Goal: Task Accomplishment & Management: Use online tool/utility

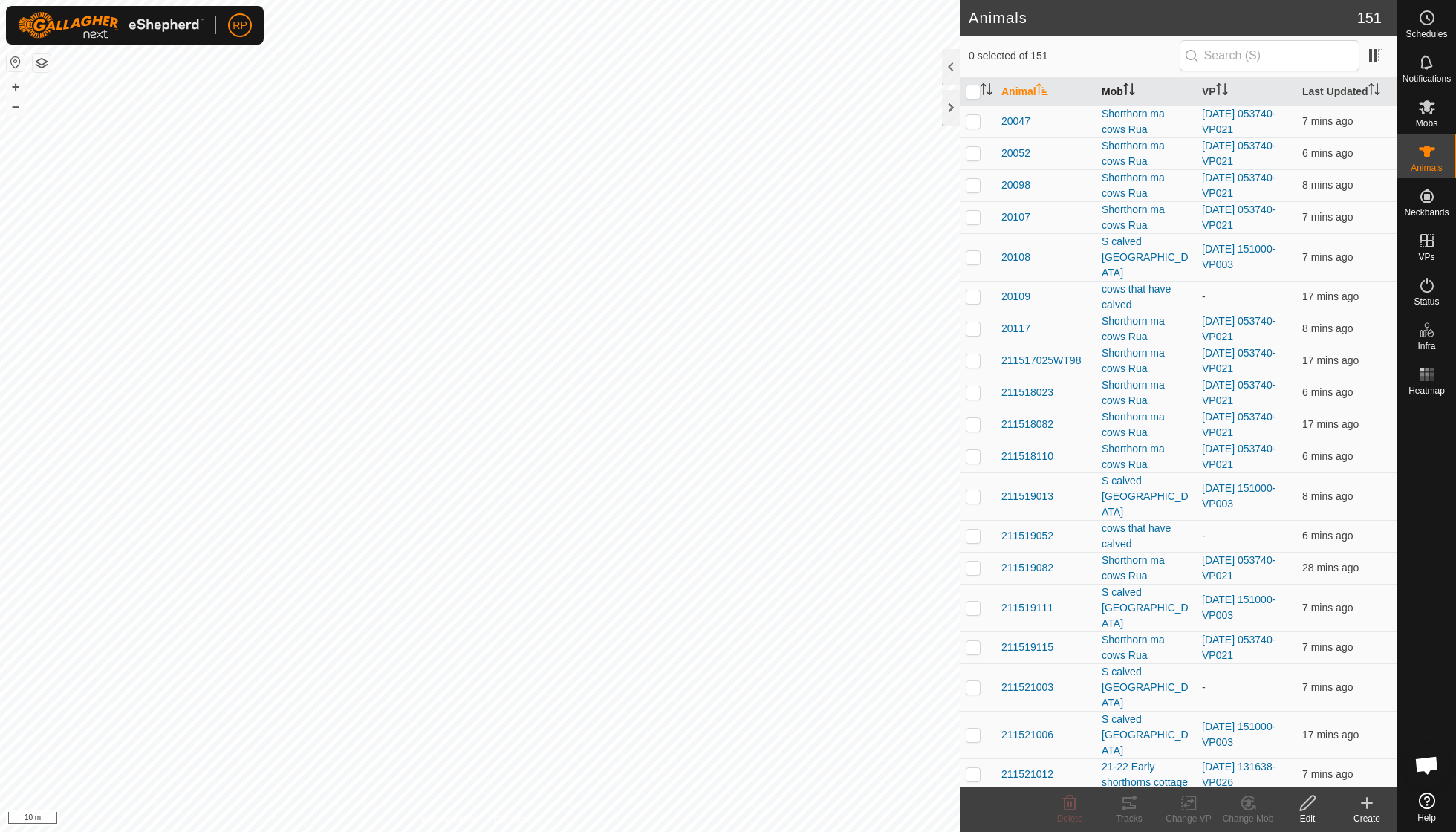
click at [901, 90] on icon "Activate to sort" at bounding box center [1128, 89] width 12 height 12
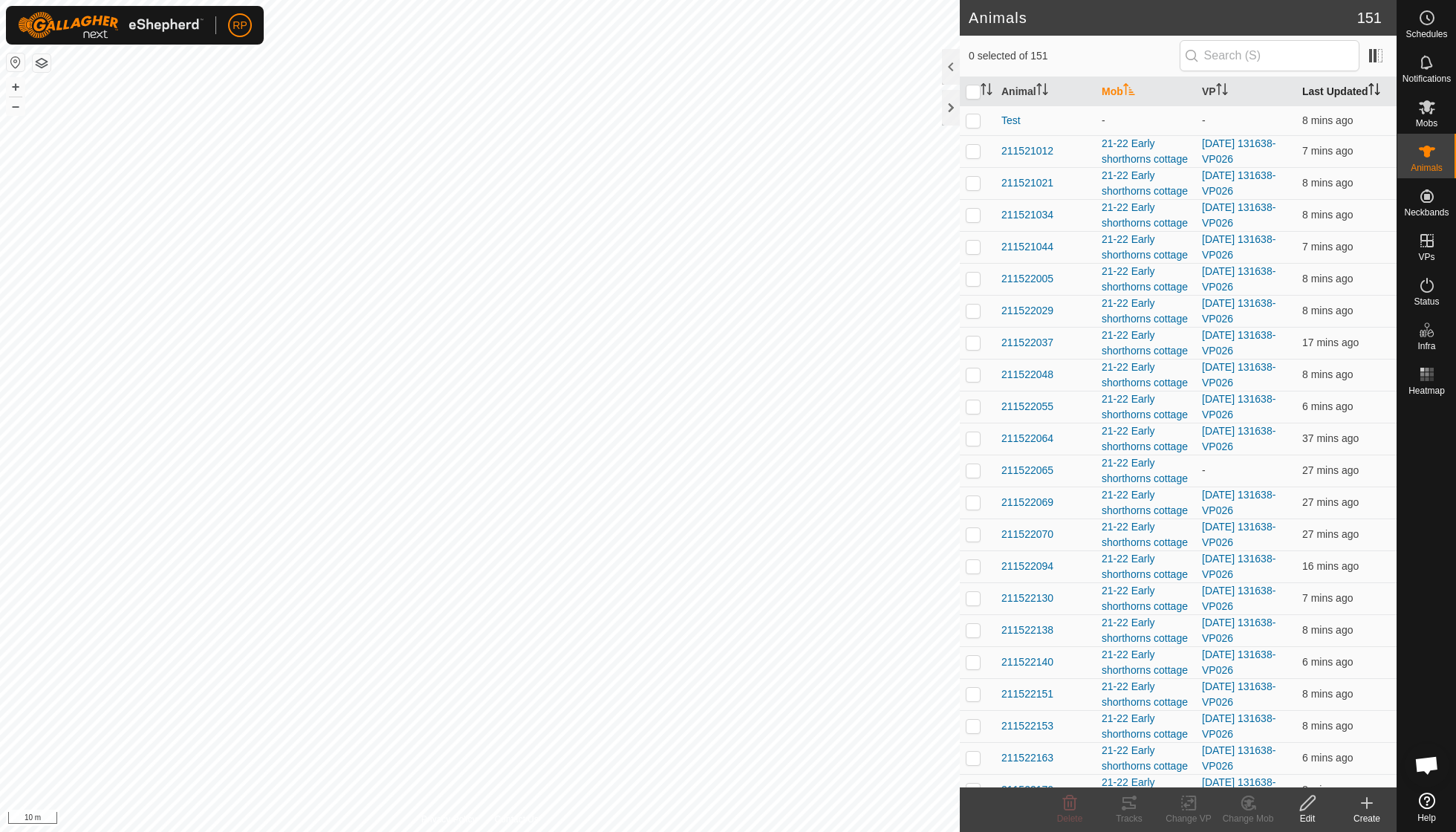
click at [901, 84] on icon "Activate to sort" at bounding box center [1374, 89] width 12 height 12
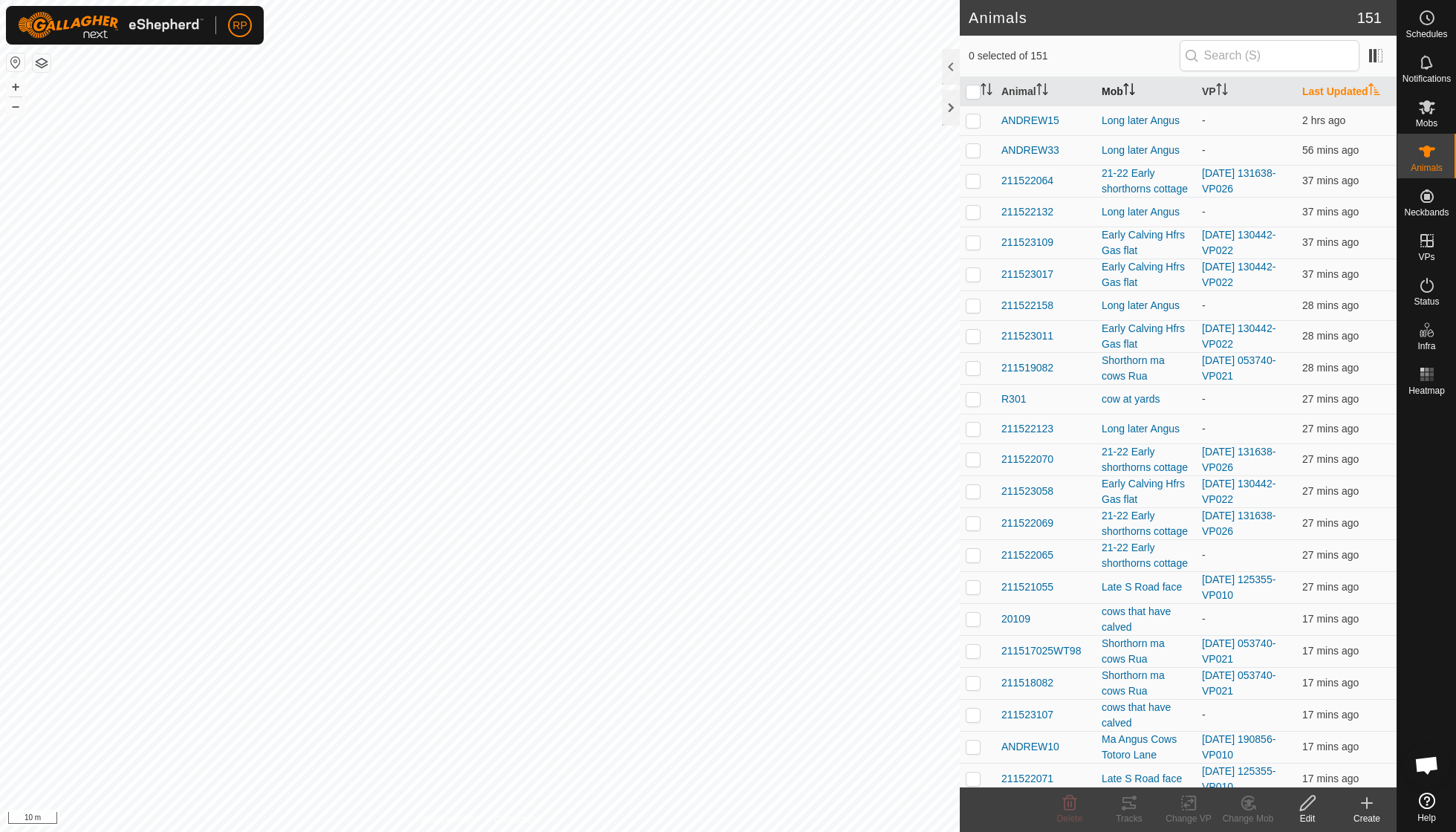
click at [901, 84] on icon "Activate to sort" at bounding box center [1374, 89] width 12 height 12
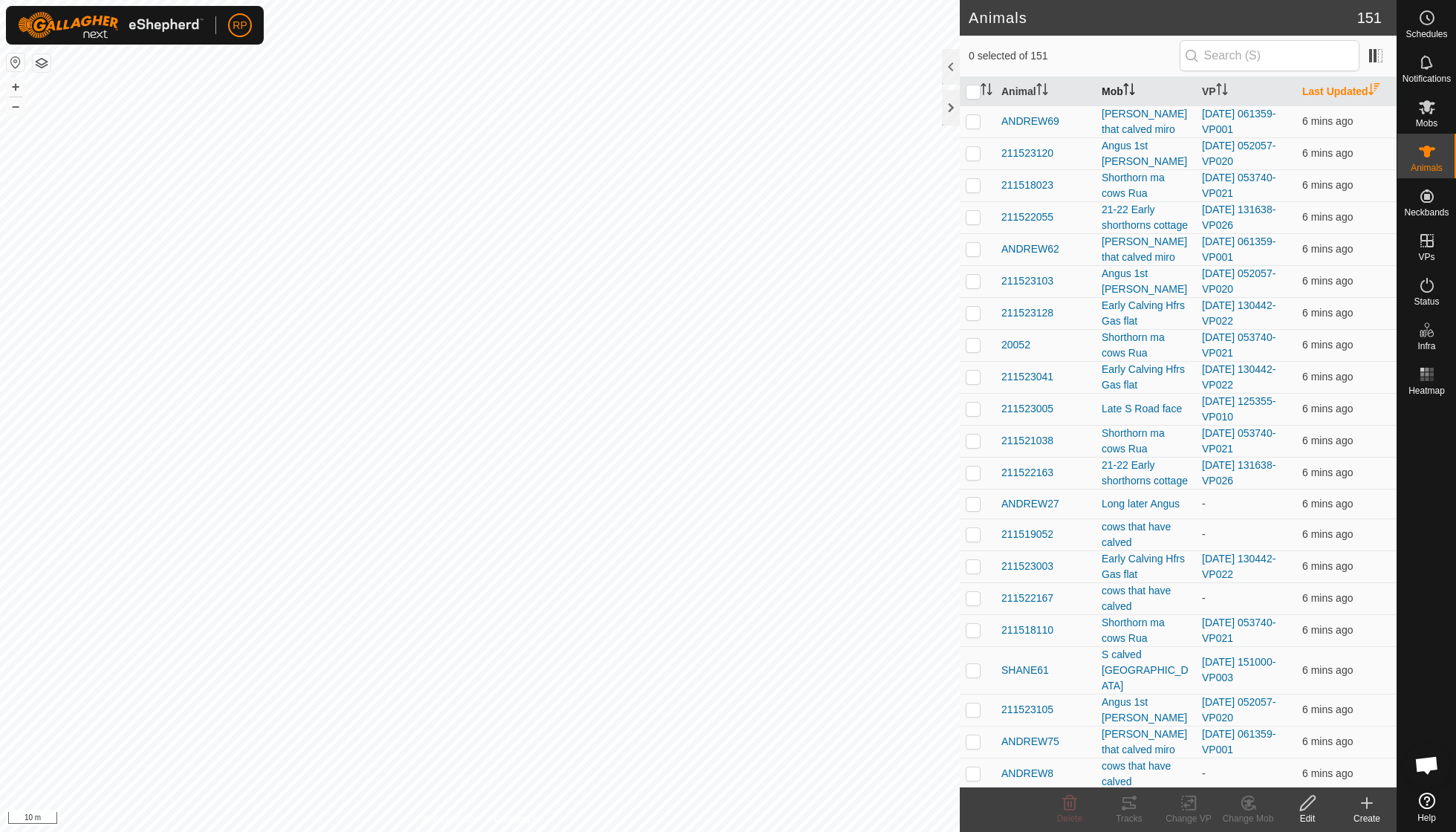
click at [901, 84] on icon "Activate to sort" at bounding box center [1374, 89] width 11 height 12
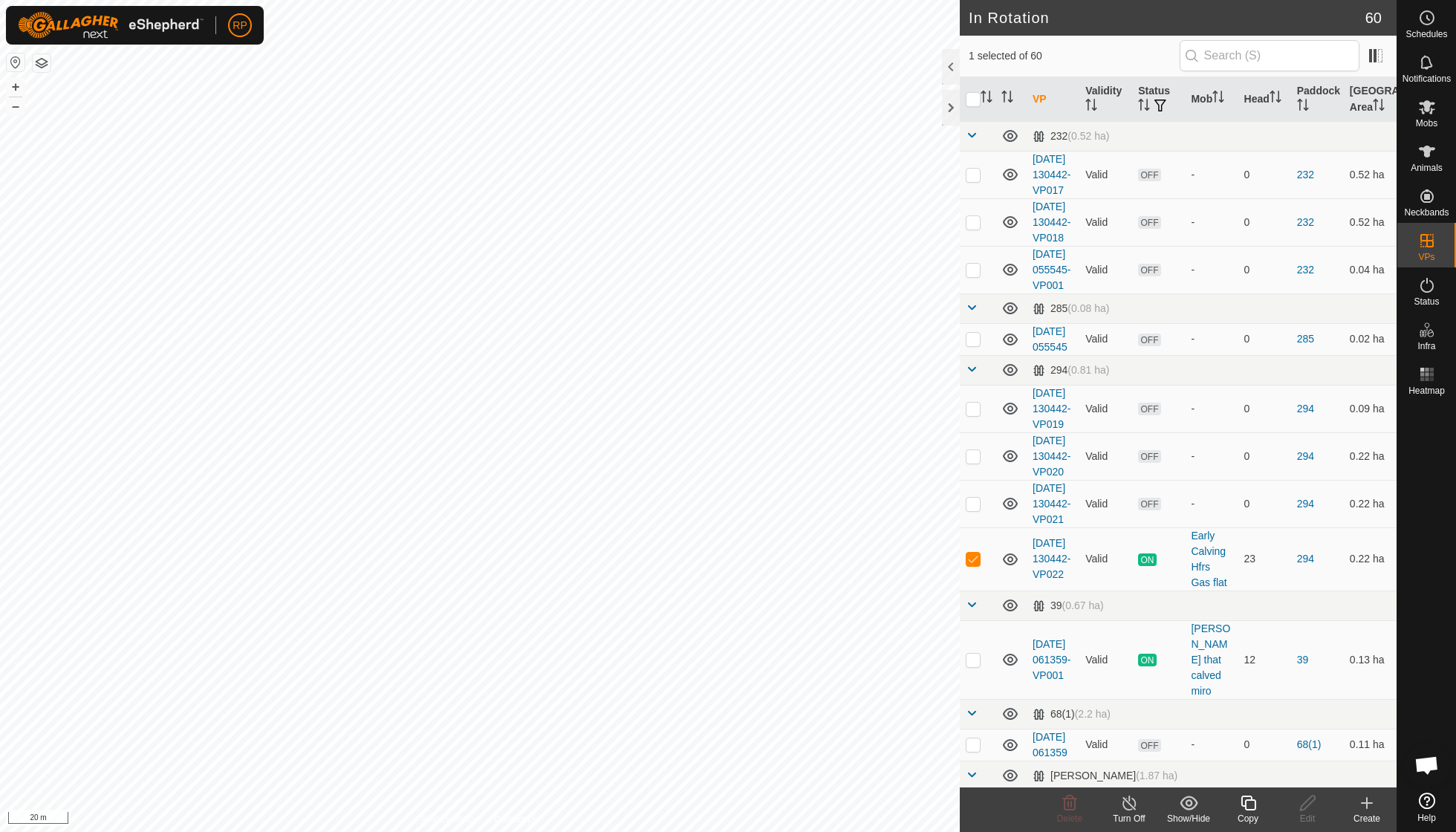
checkbox input "true"
checkbox input "false"
click at [901, 594] on icon at bounding box center [1248, 802] width 15 height 15
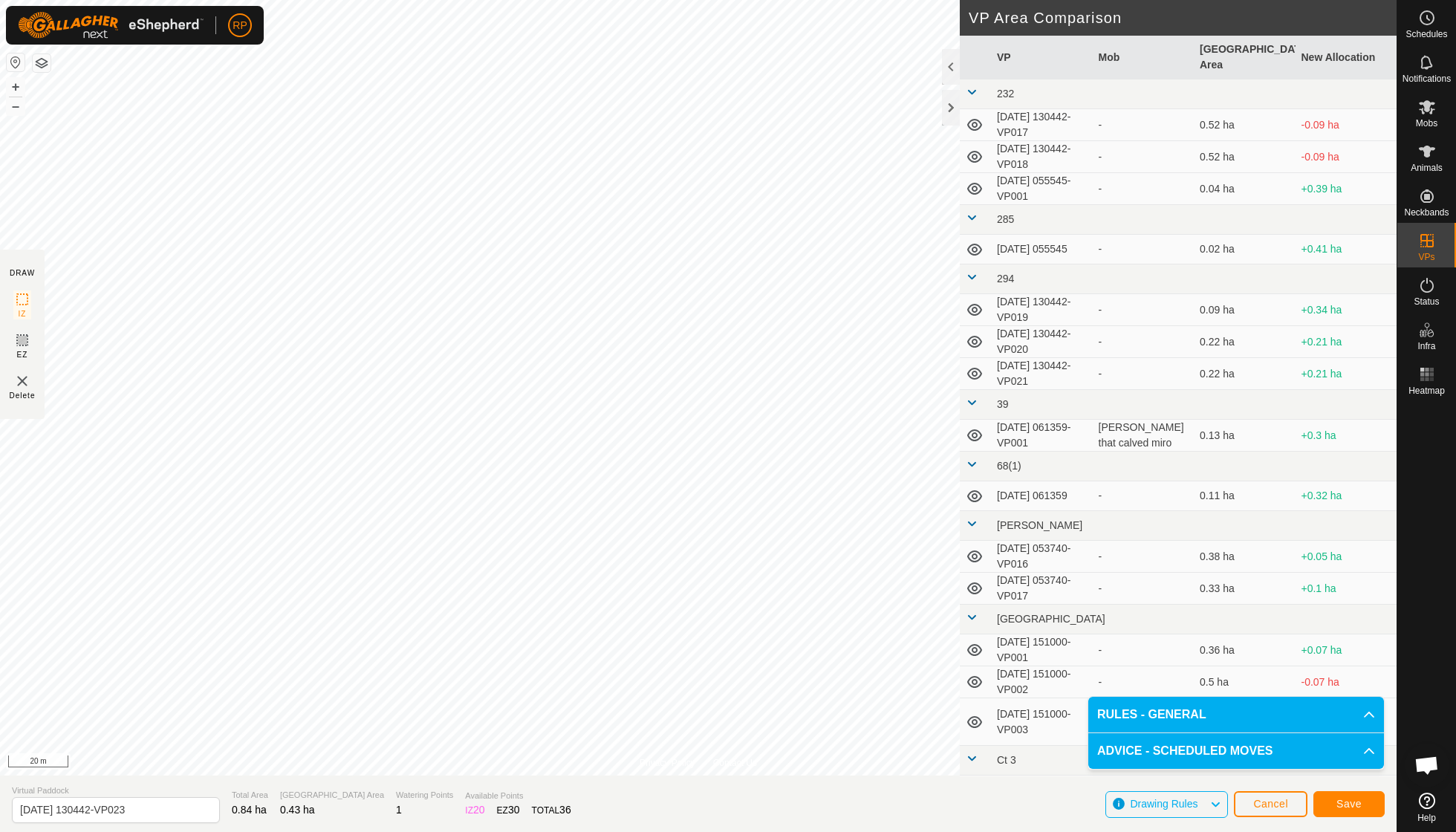
click at [901, 594] on button "Save" at bounding box center [1348, 803] width 71 height 26
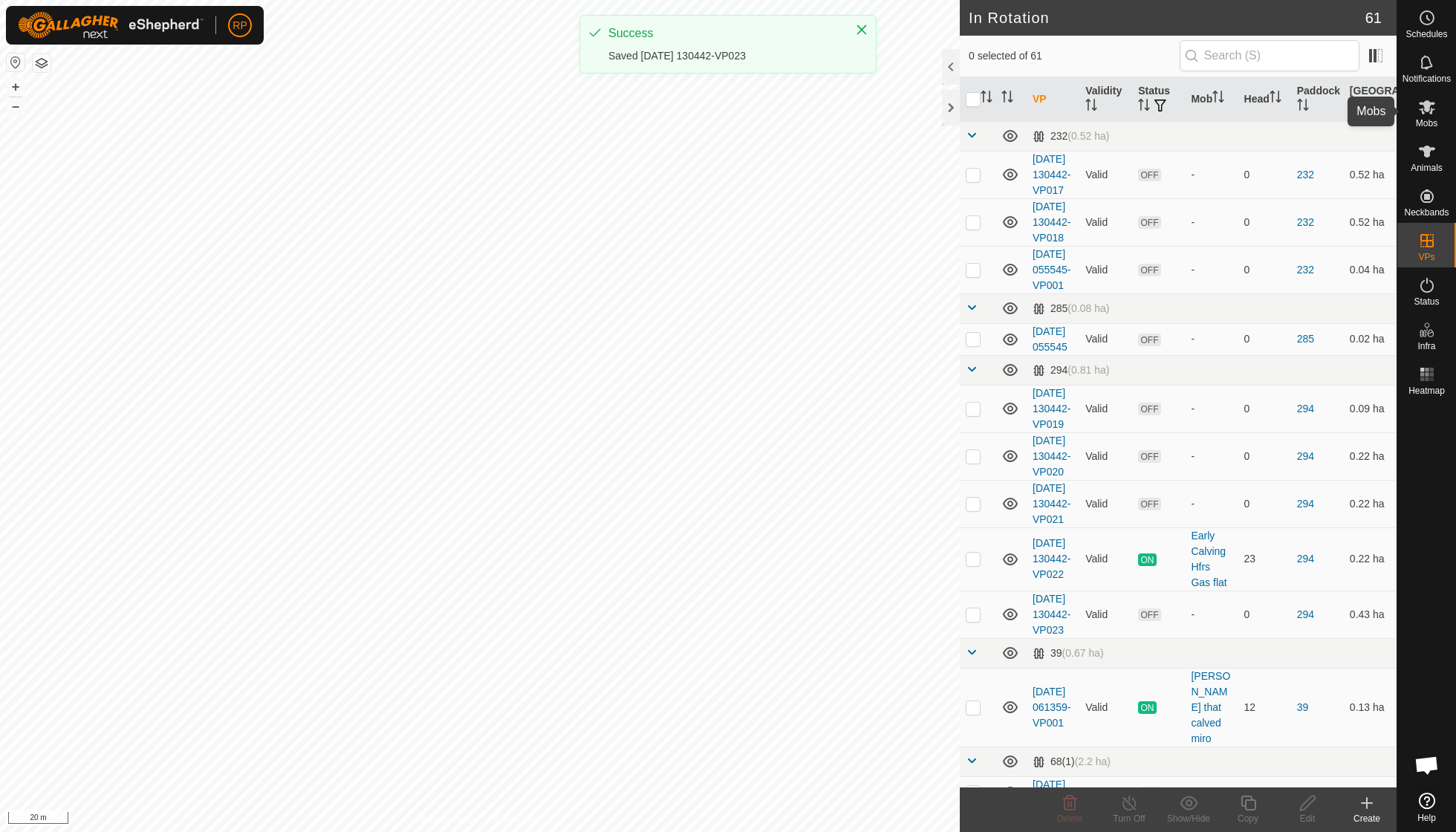
click at [901, 122] on span "Mobs" at bounding box center [1427, 122] width 22 height 9
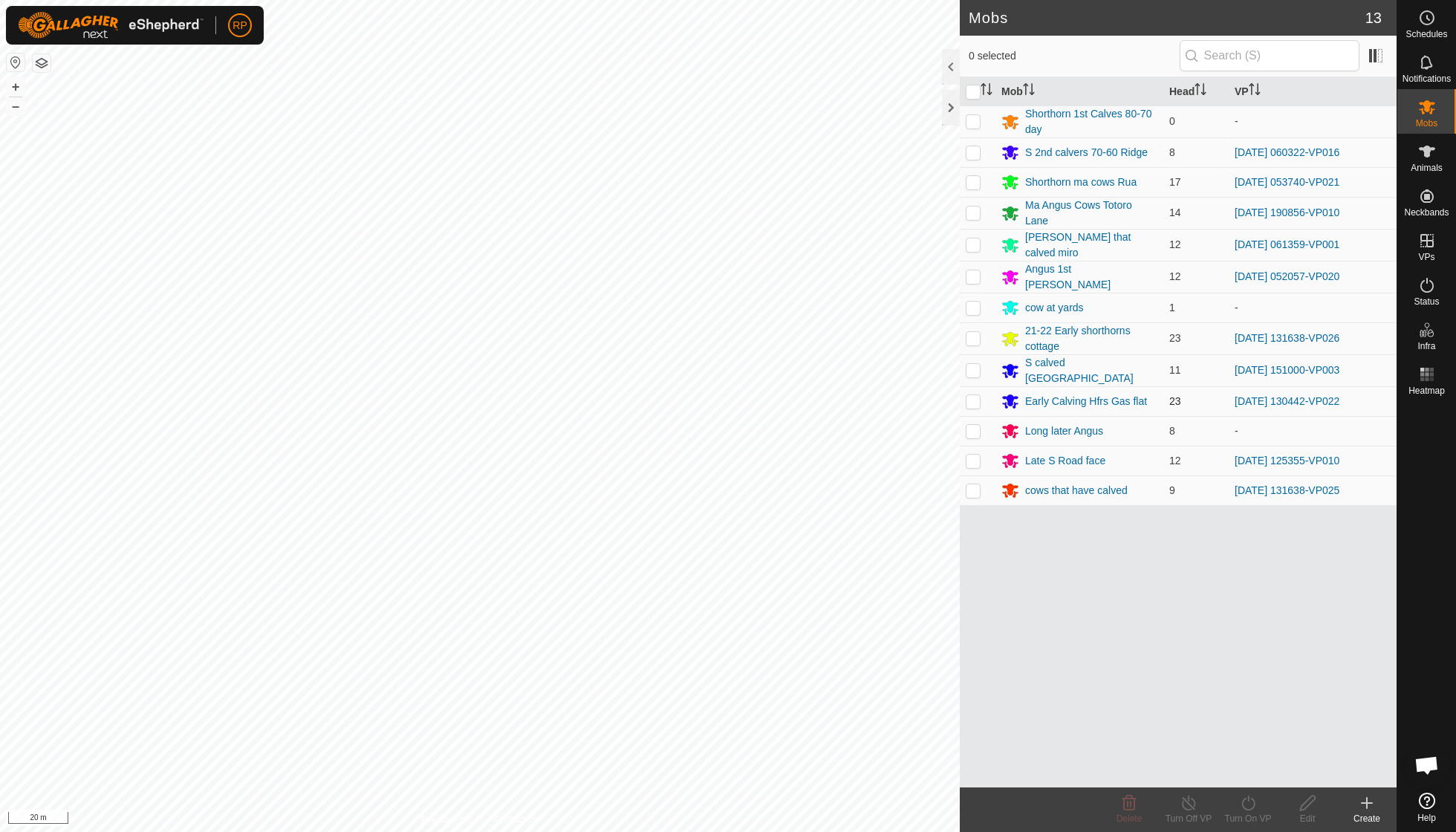
click at [901, 395] on p-checkbox at bounding box center [972, 401] width 15 height 12
checkbox input "true"
click at [901, 594] on icon at bounding box center [1249, 802] width 19 height 18
click at [901, 594] on link "Now" at bounding box center [1292, 770] width 147 height 30
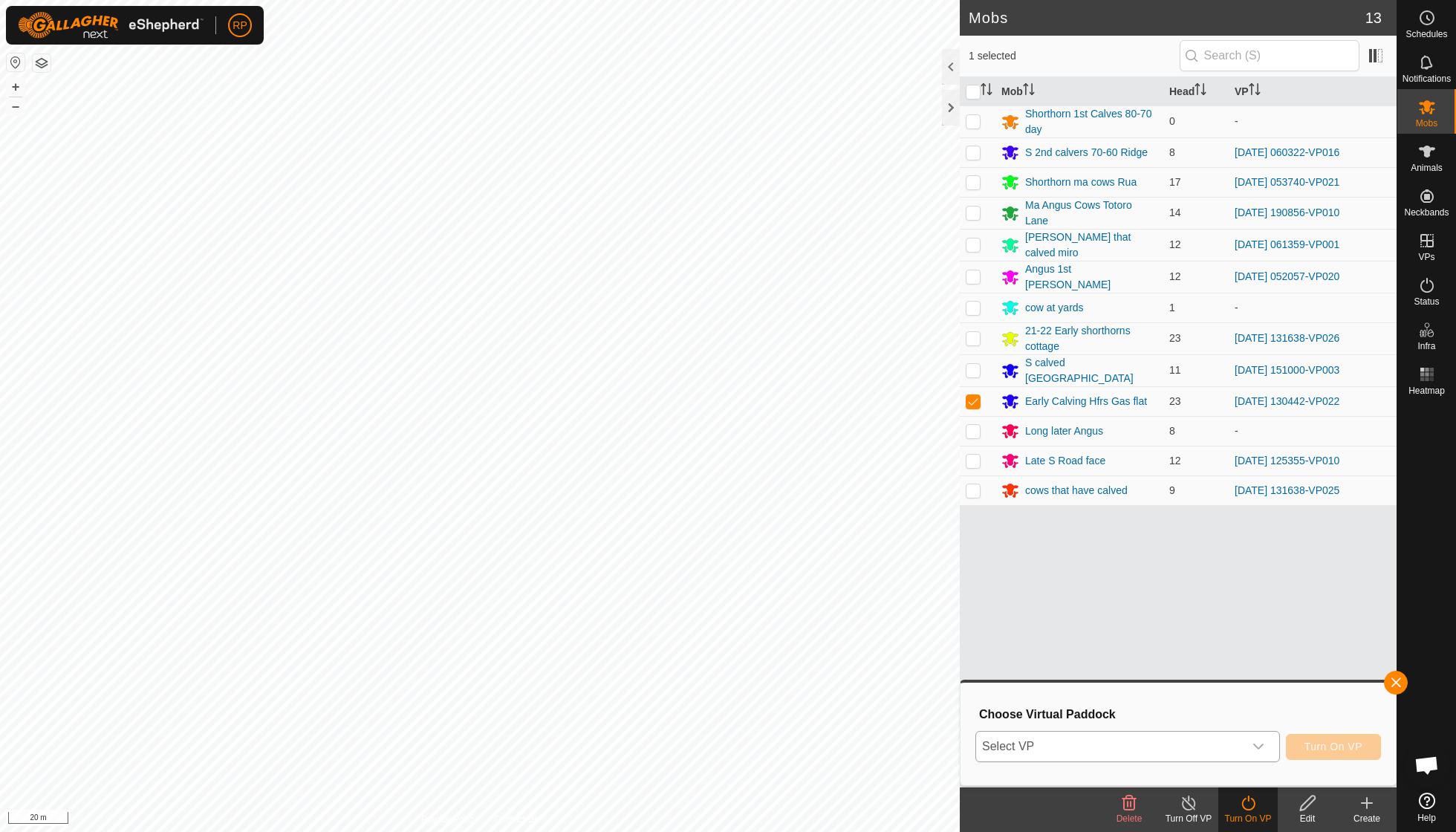
click at [901, 594] on icon "dropdown trigger" at bounding box center [1258, 746] width 10 height 6
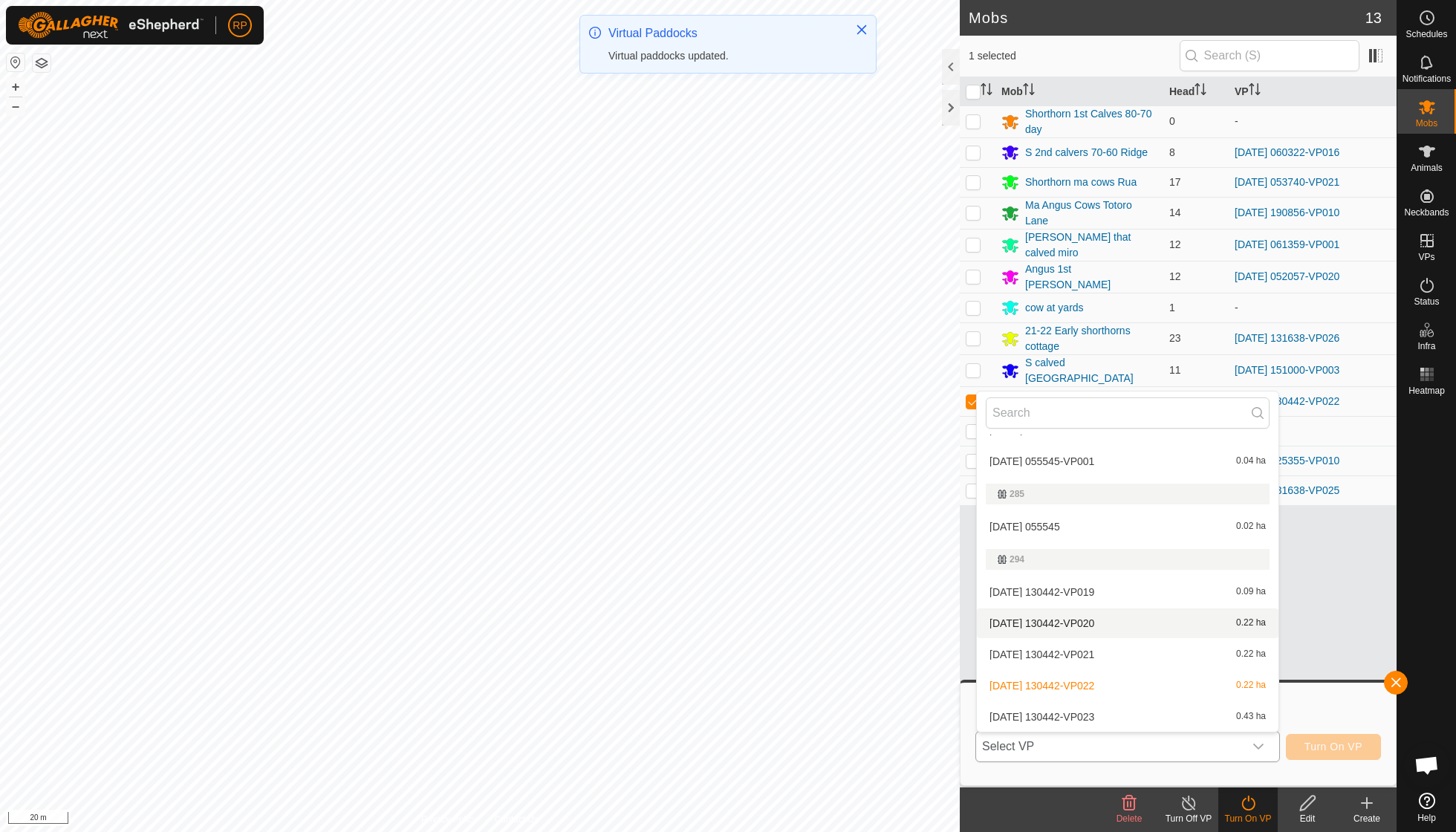
scroll to position [86, 0]
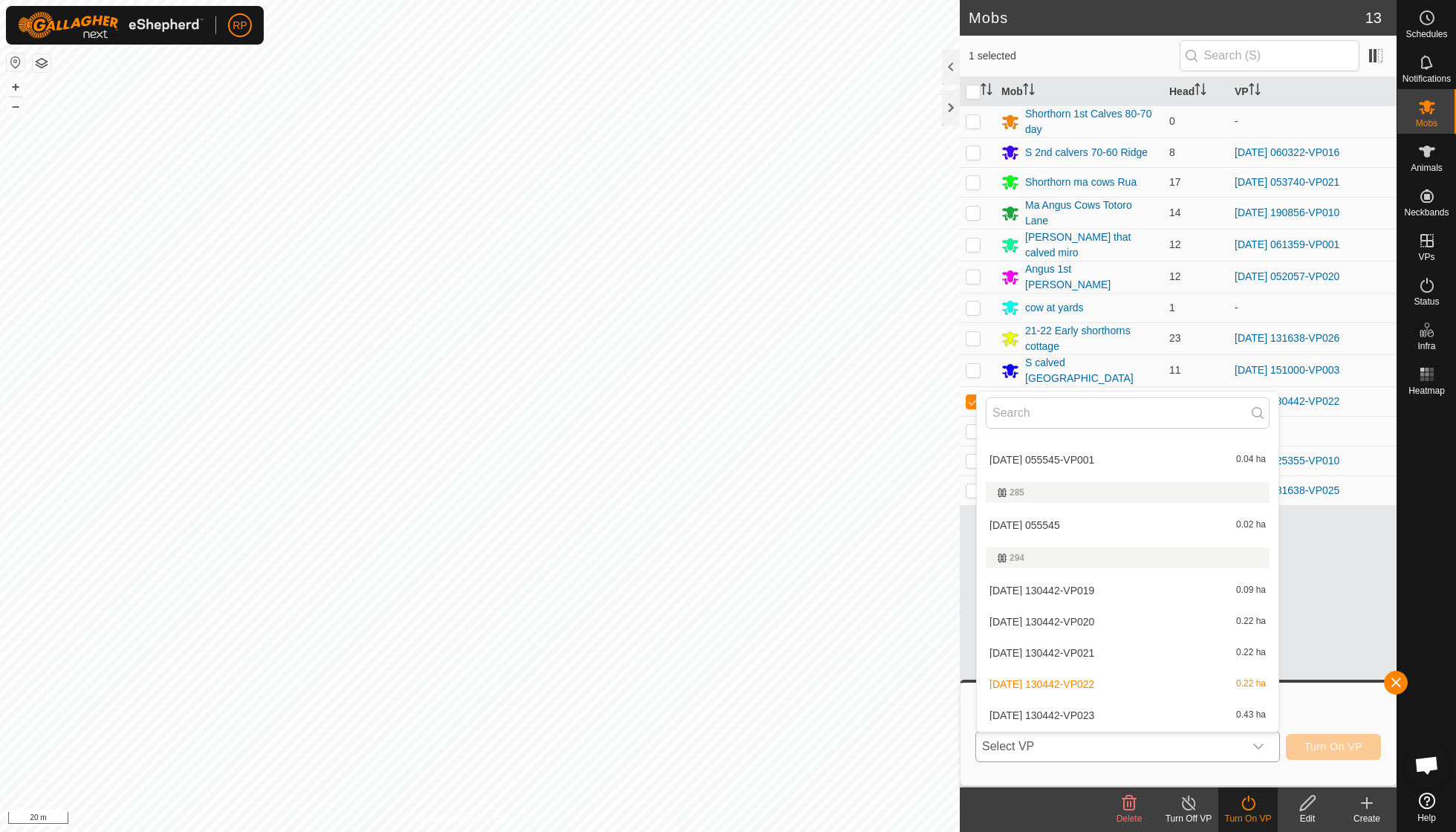
click at [901, 594] on li "[DATE] 130442-VP023 0.43 ha" at bounding box center [1128, 715] width 302 height 30
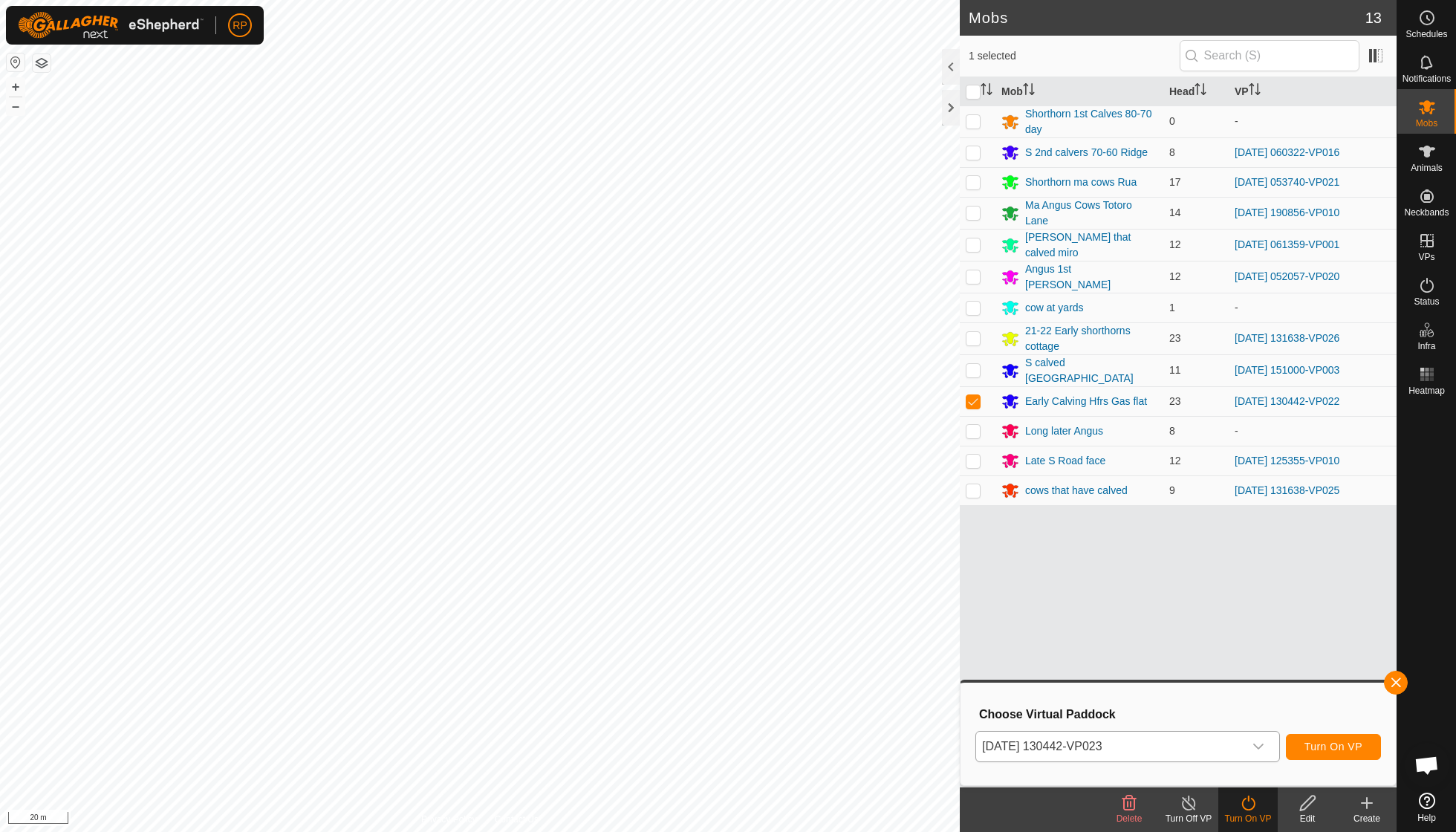
click at [901, 594] on span "Turn On VP" at bounding box center [1334, 746] width 58 height 12
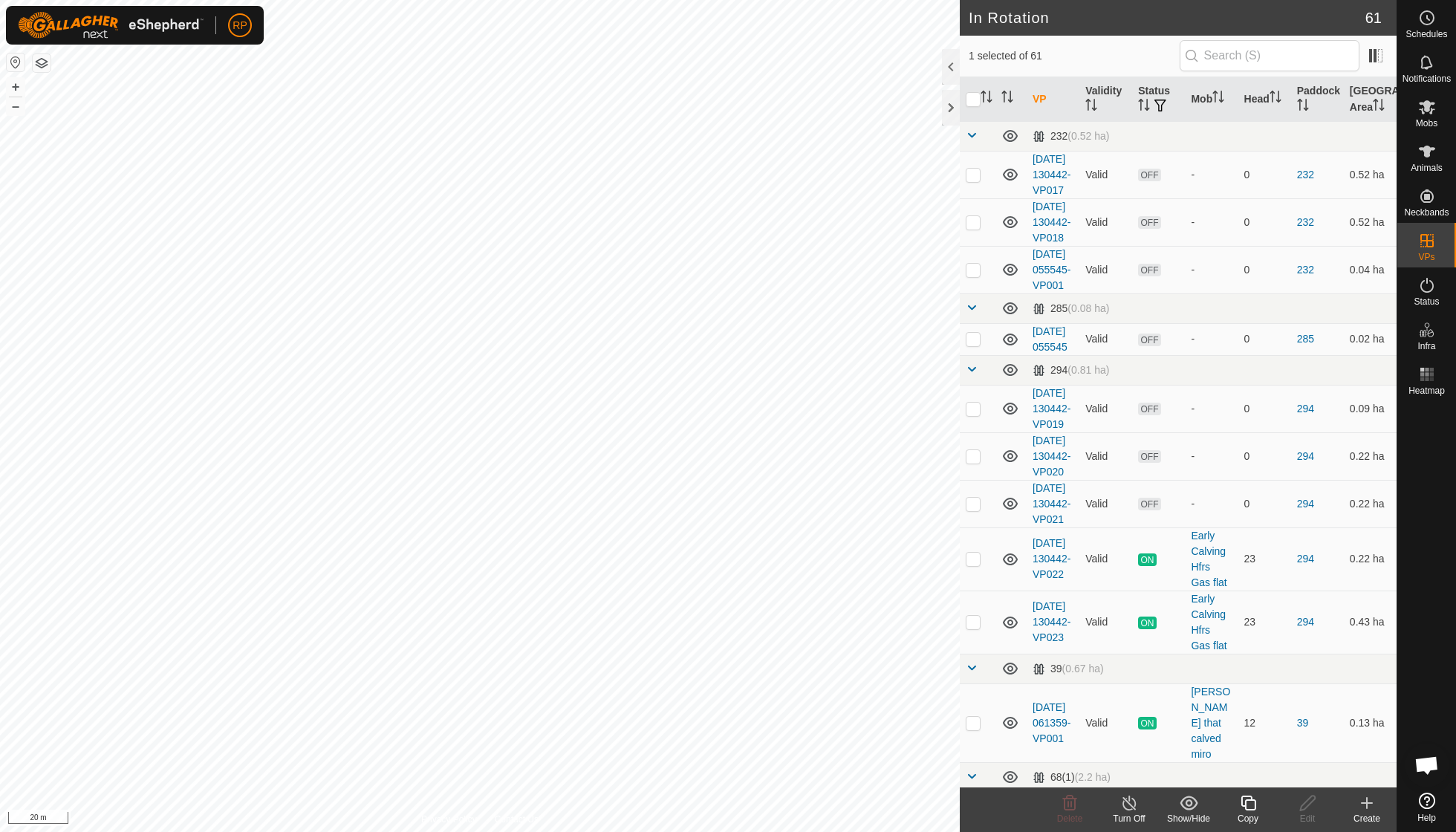
click at [901, 594] on icon at bounding box center [1249, 802] width 19 height 18
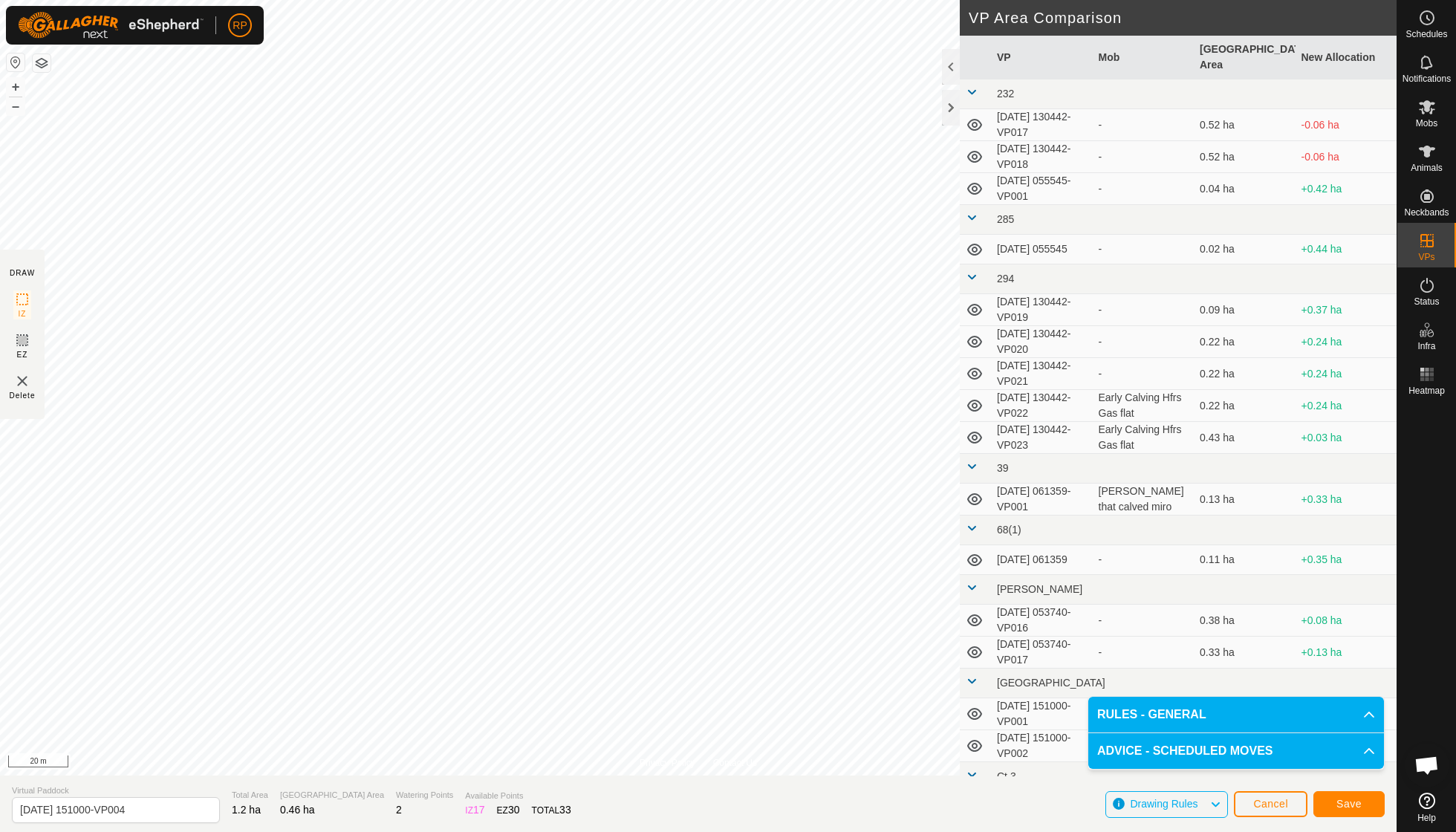
click at [901, 594] on span "Save" at bounding box center [1349, 803] width 25 height 12
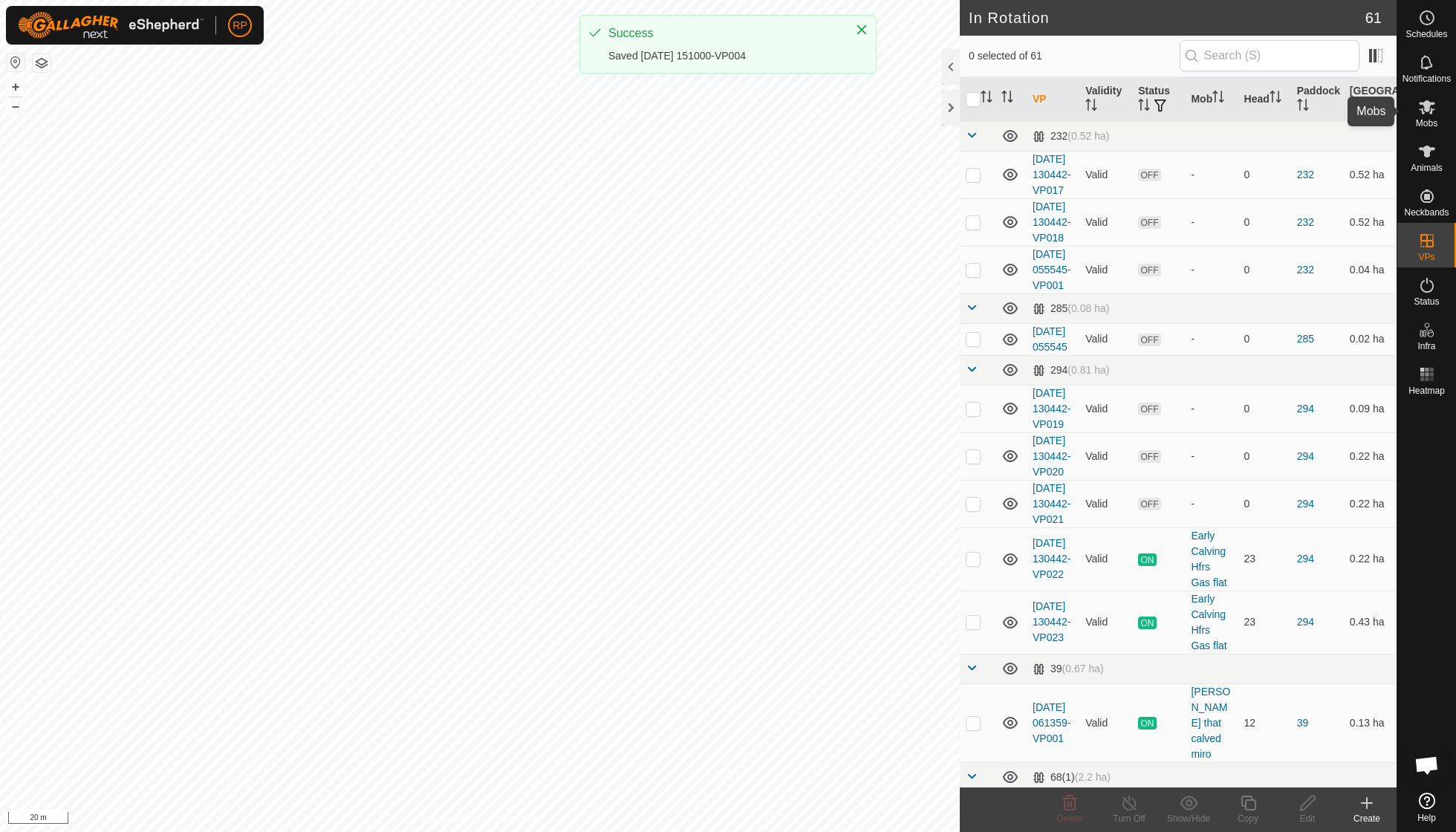
click at [901, 119] on span "Mobs" at bounding box center [1427, 122] width 22 height 9
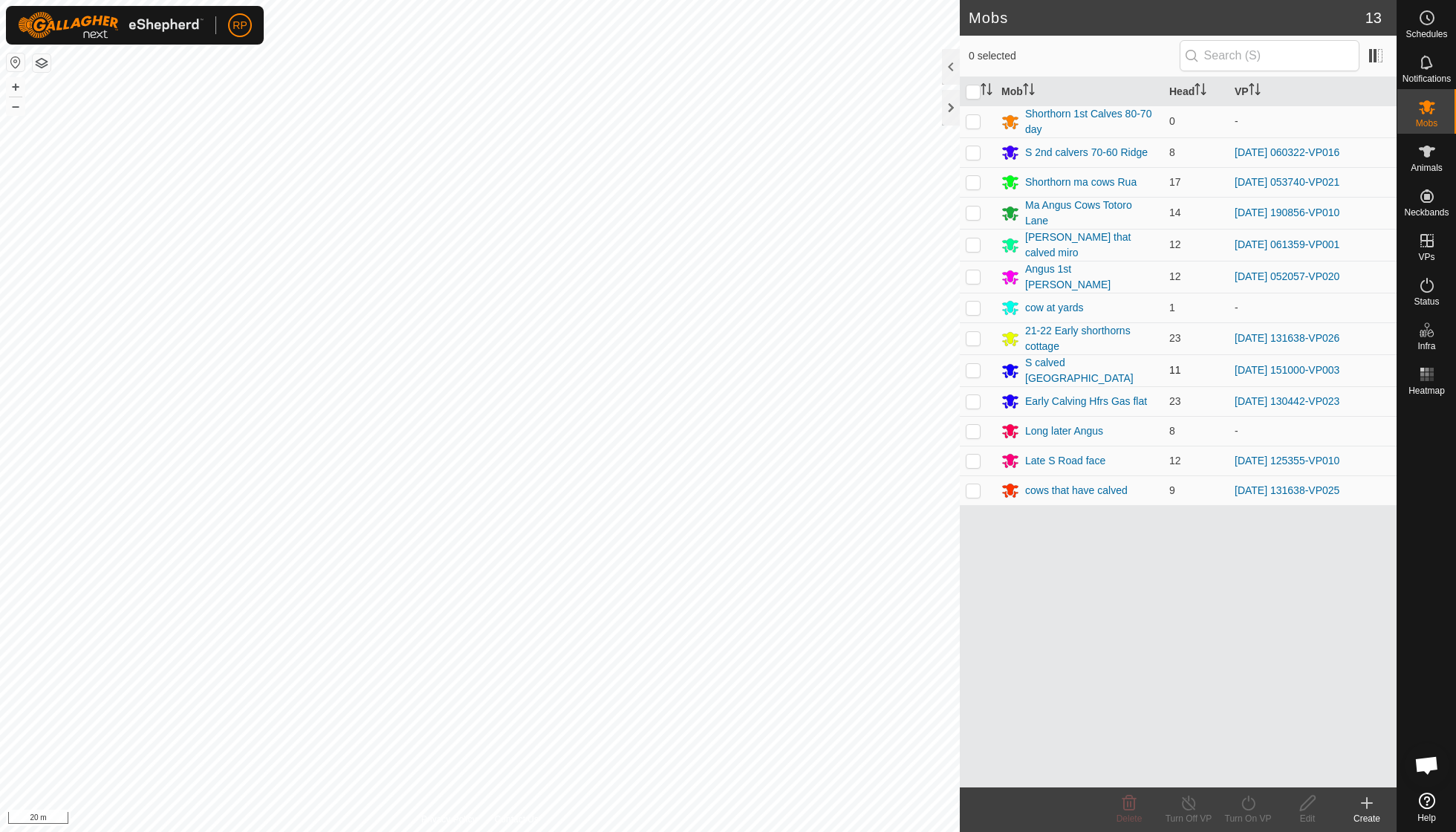
click at [901, 366] on p-checkbox at bounding box center [972, 370] width 15 height 12
checkbox input "true"
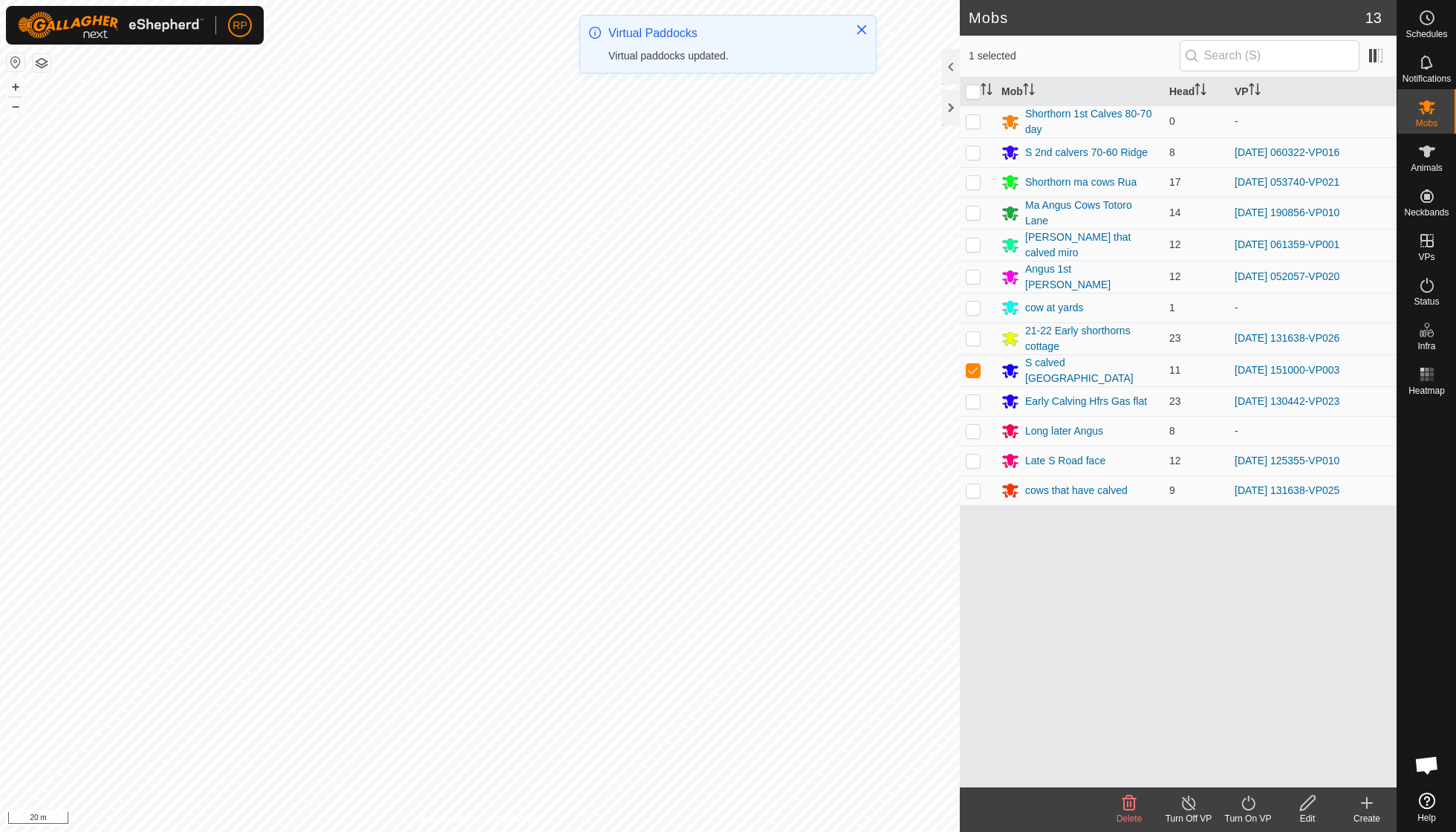
click at [901, 594] on icon at bounding box center [1249, 802] width 19 height 18
click at [901, 594] on link "Now" at bounding box center [1292, 770] width 147 height 30
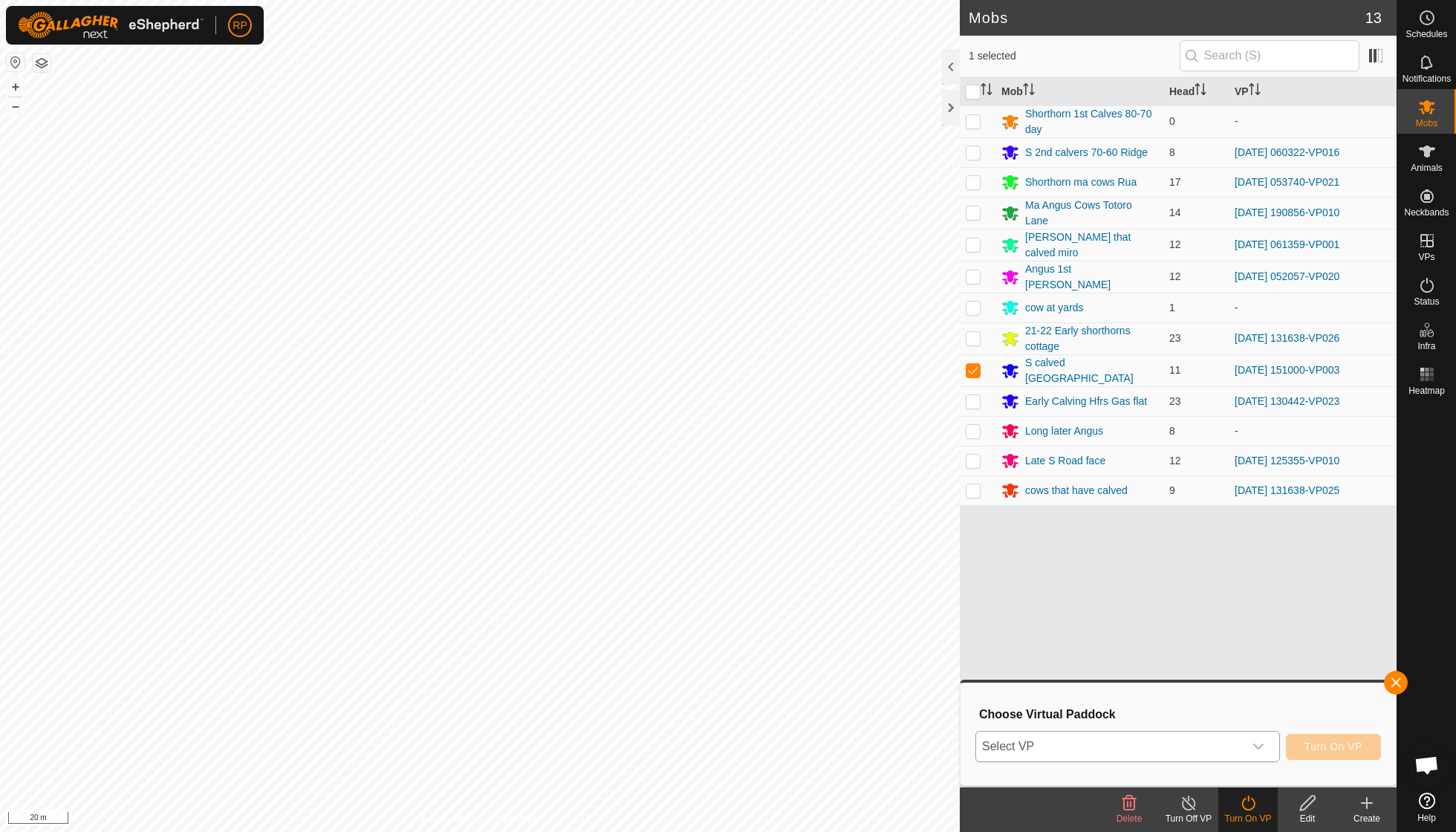
click at [901, 594] on icon "dropdown trigger" at bounding box center [1258, 746] width 12 height 12
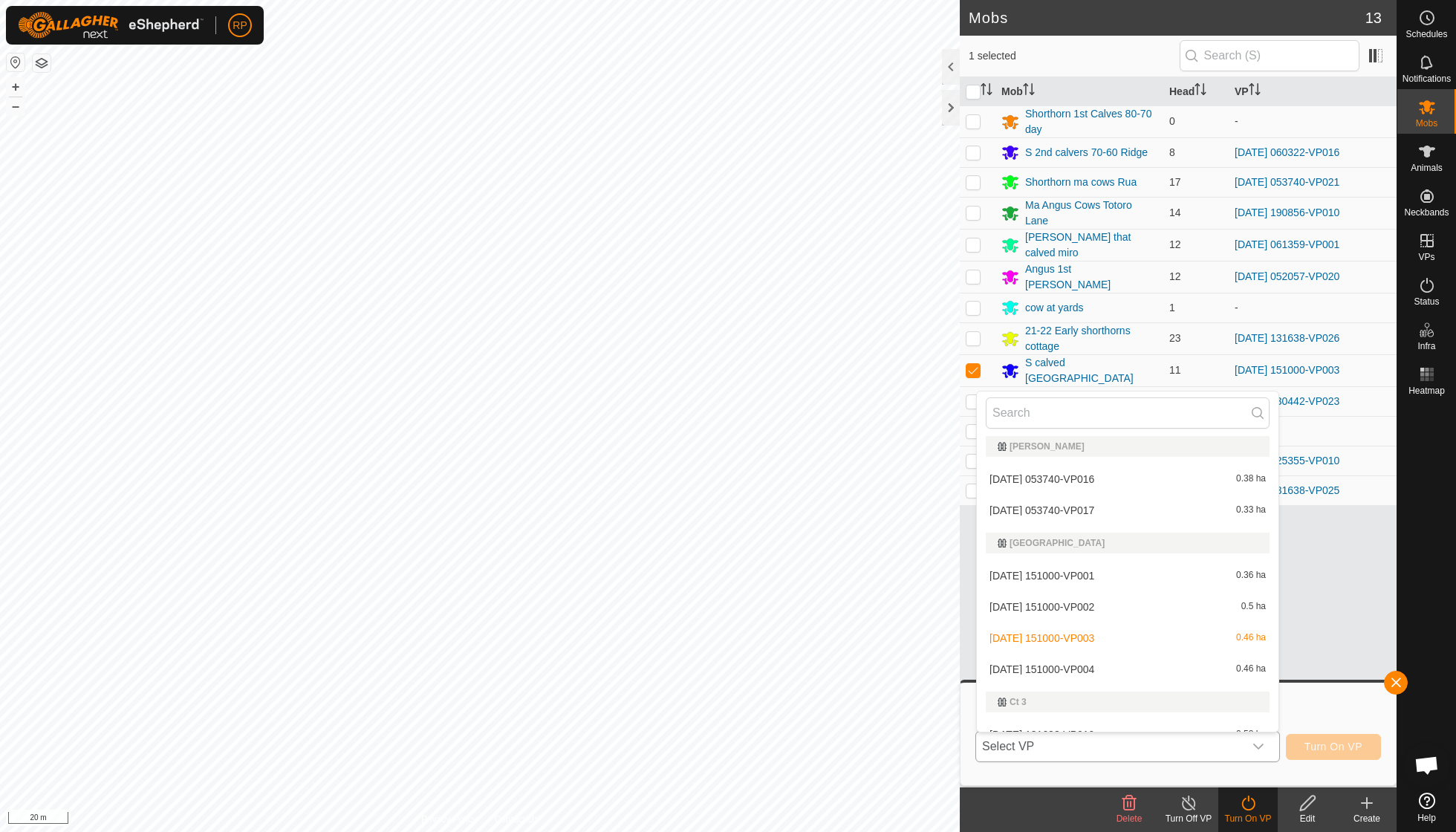
scroll to position [527, 0]
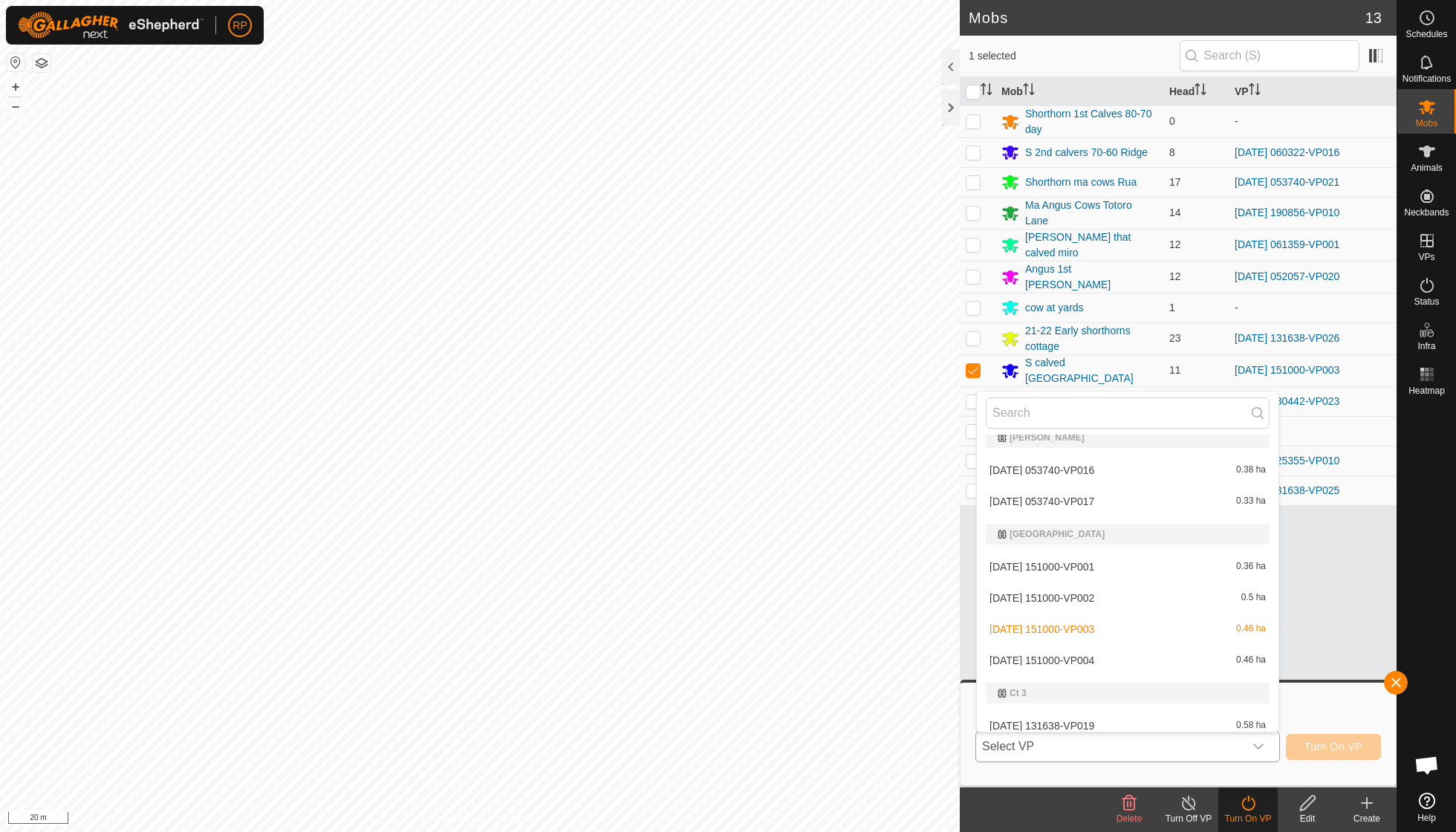
click at [901, 594] on li "[DATE] 151000-VP004 0.46 ha" at bounding box center [1128, 660] width 302 height 30
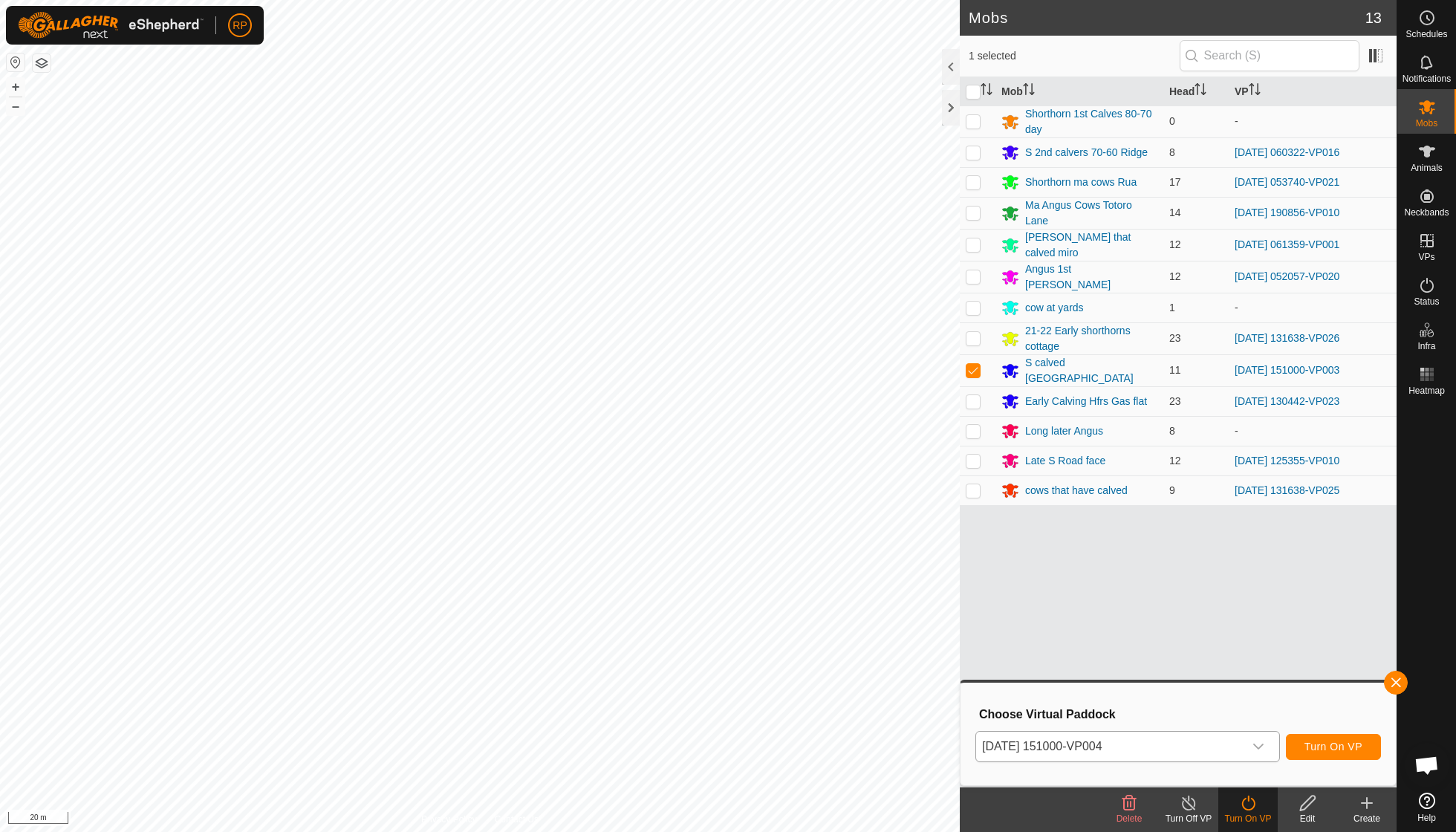
click at [901, 594] on span "Turn On VP" at bounding box center [1334, 746] width 58 height 12
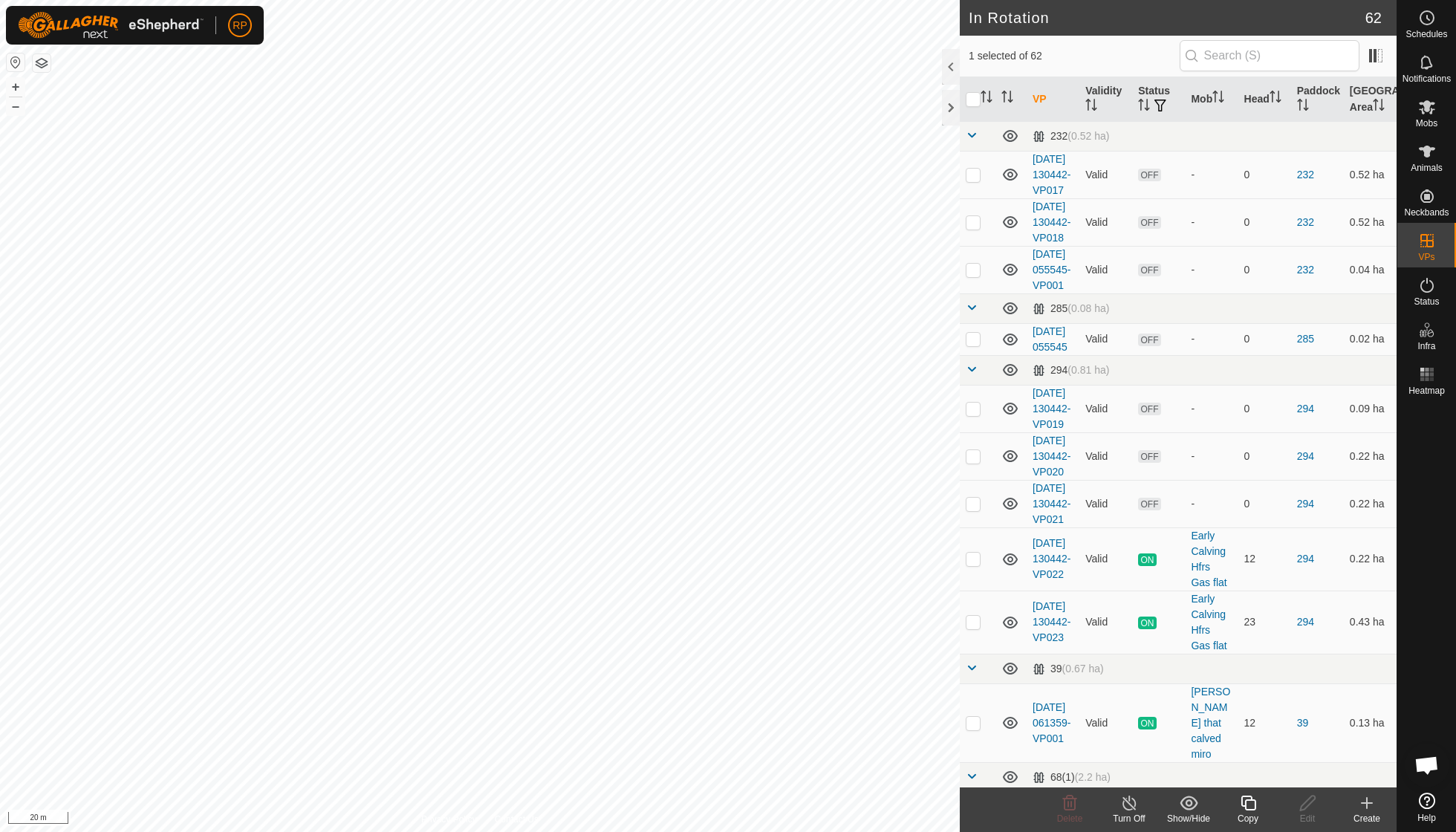
checkbox input "false"
checkbox input "true"
click at [901, 594] on icon at bounding box center [1248, 802] width 15 height 15
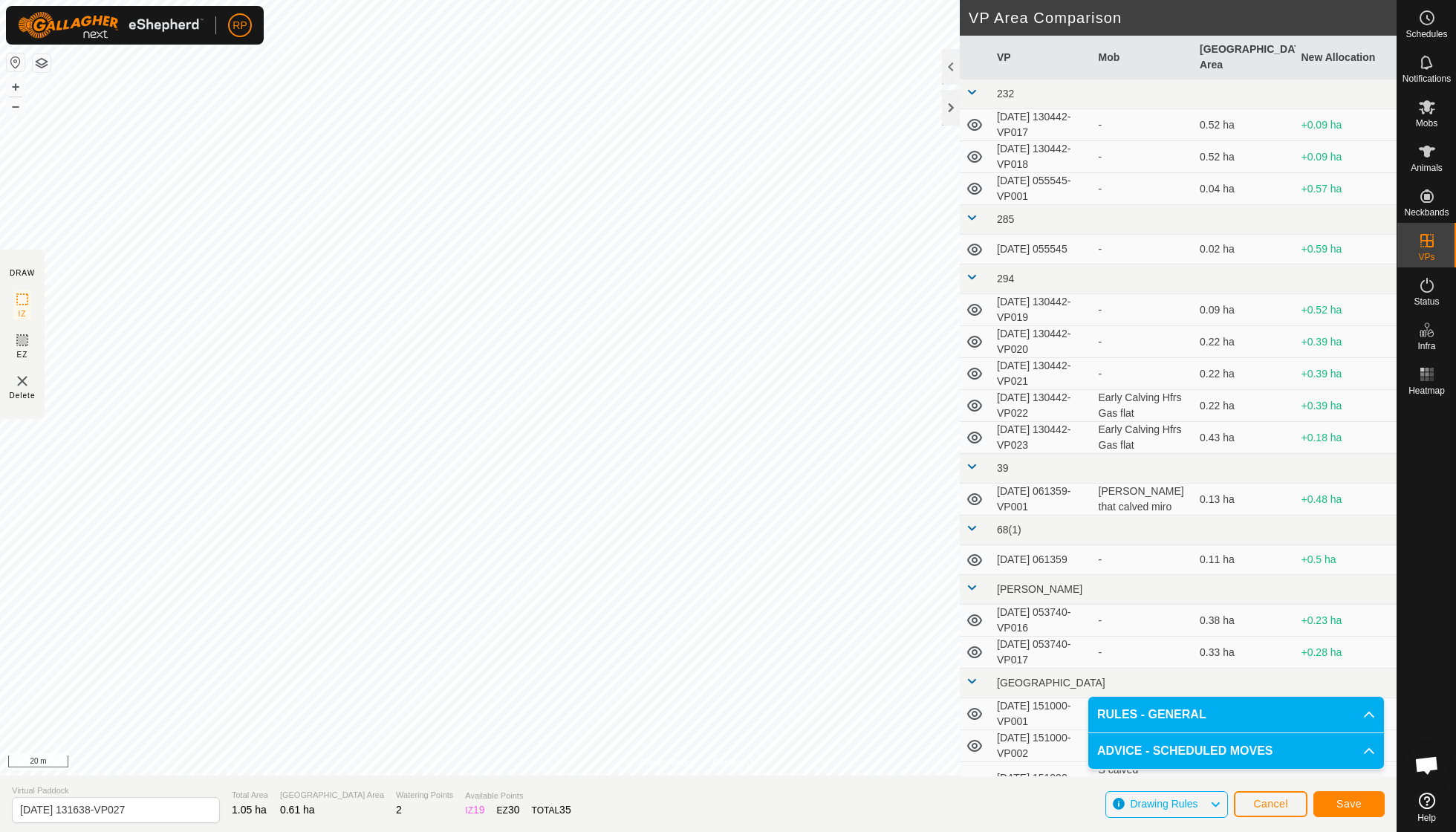
click at [901, 594] on span "Save" at bounding box center [1349, 803] width 25 height 12
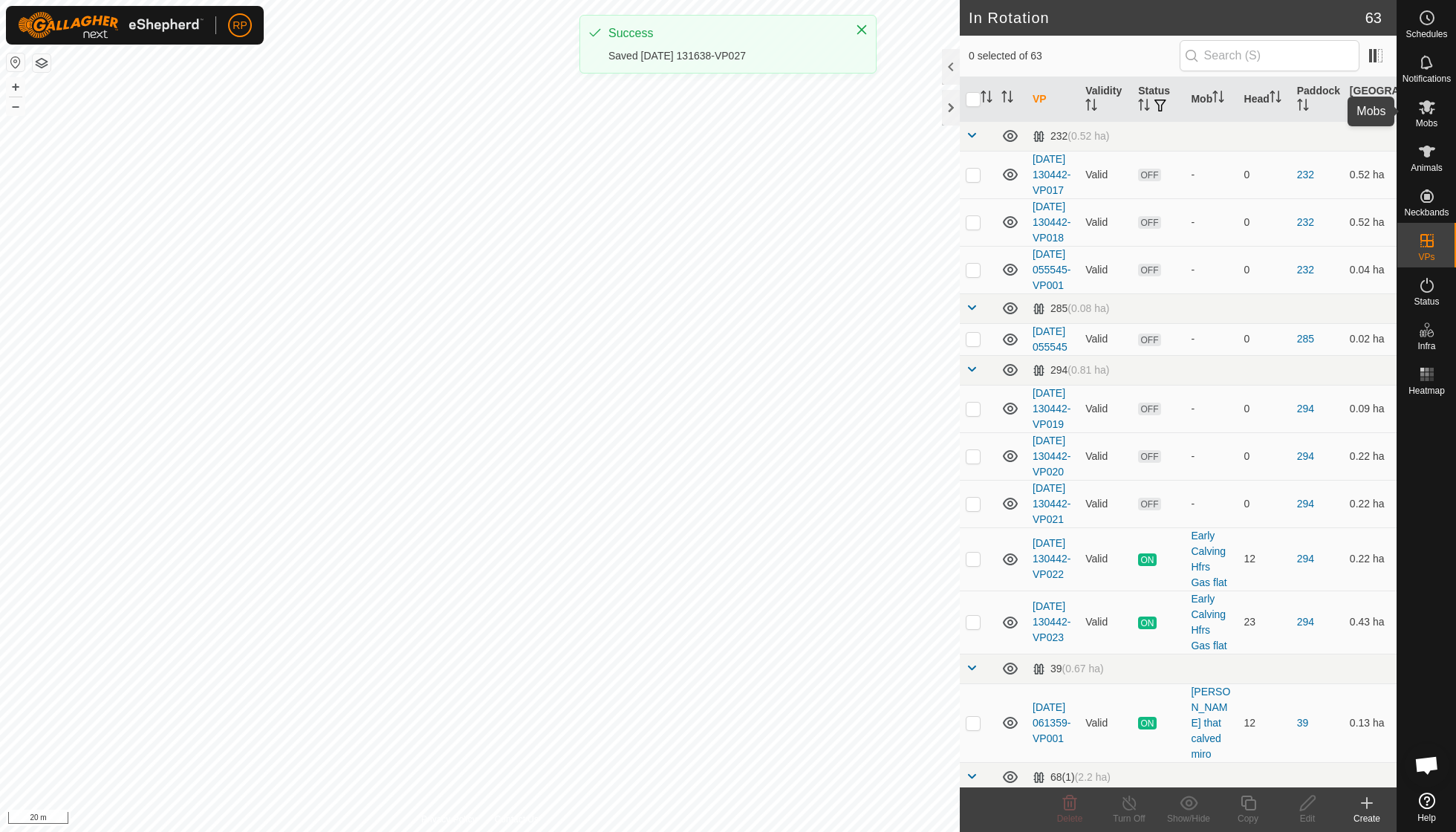
click at [901, 122] on span "Mobs" at bounding box center [1427, 122] width 22 height 9
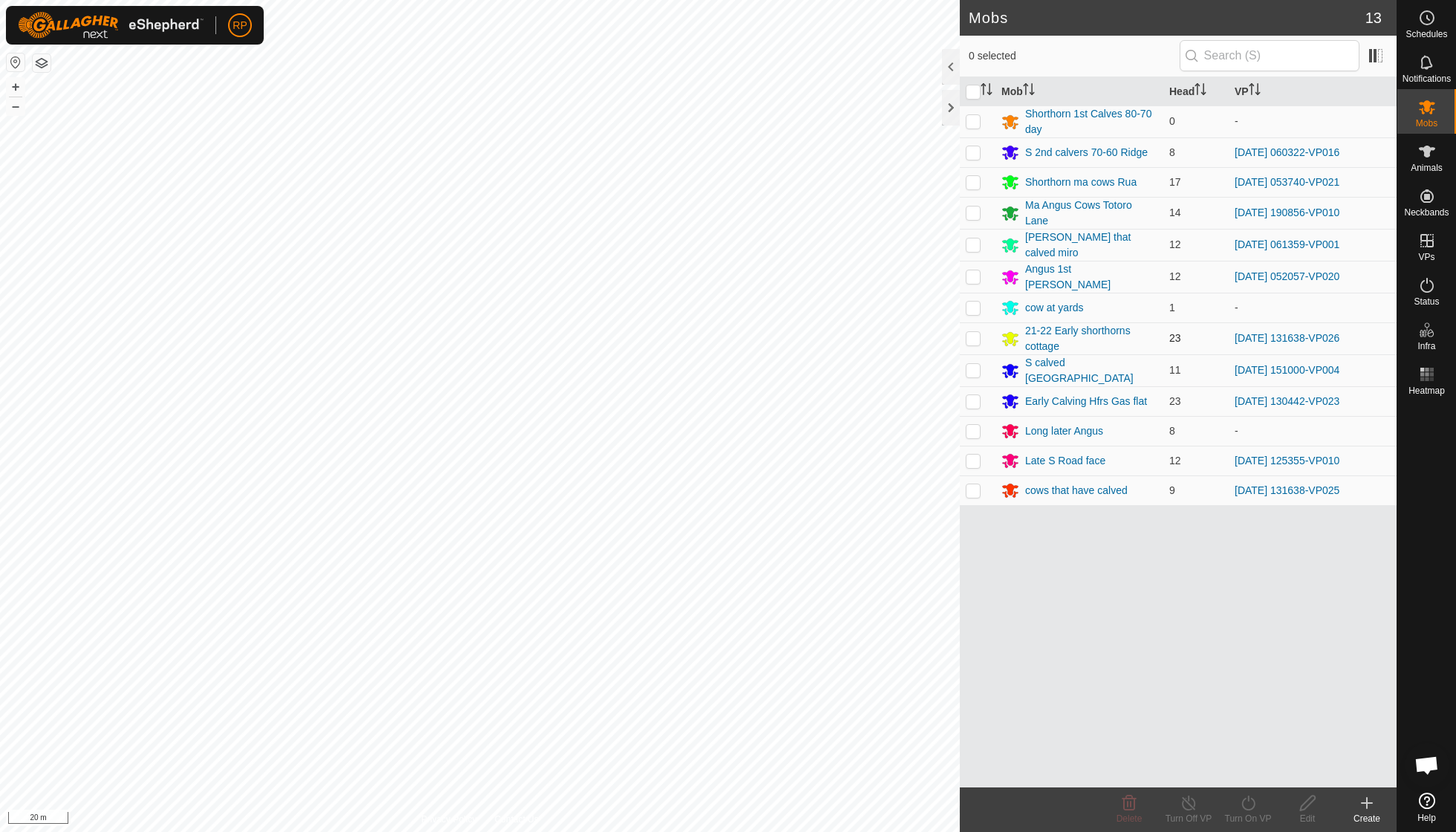
click at [901, 332] on p-checkbox at bounding box center [972, 338] width 15 height 12
checkbox input "true"
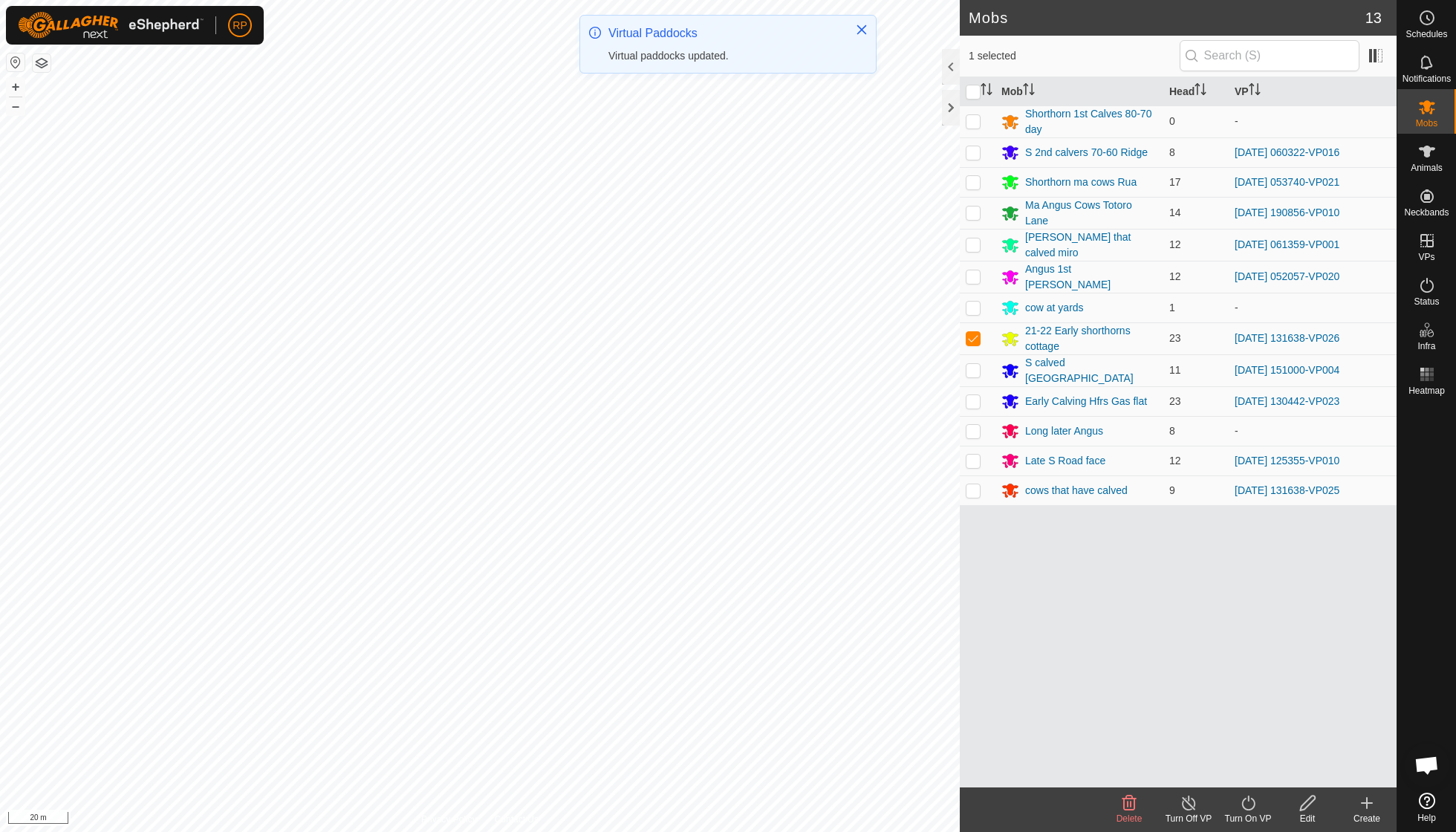
click at [901, 594] on icon at bounding box center [1249, 802] width 19 height 18
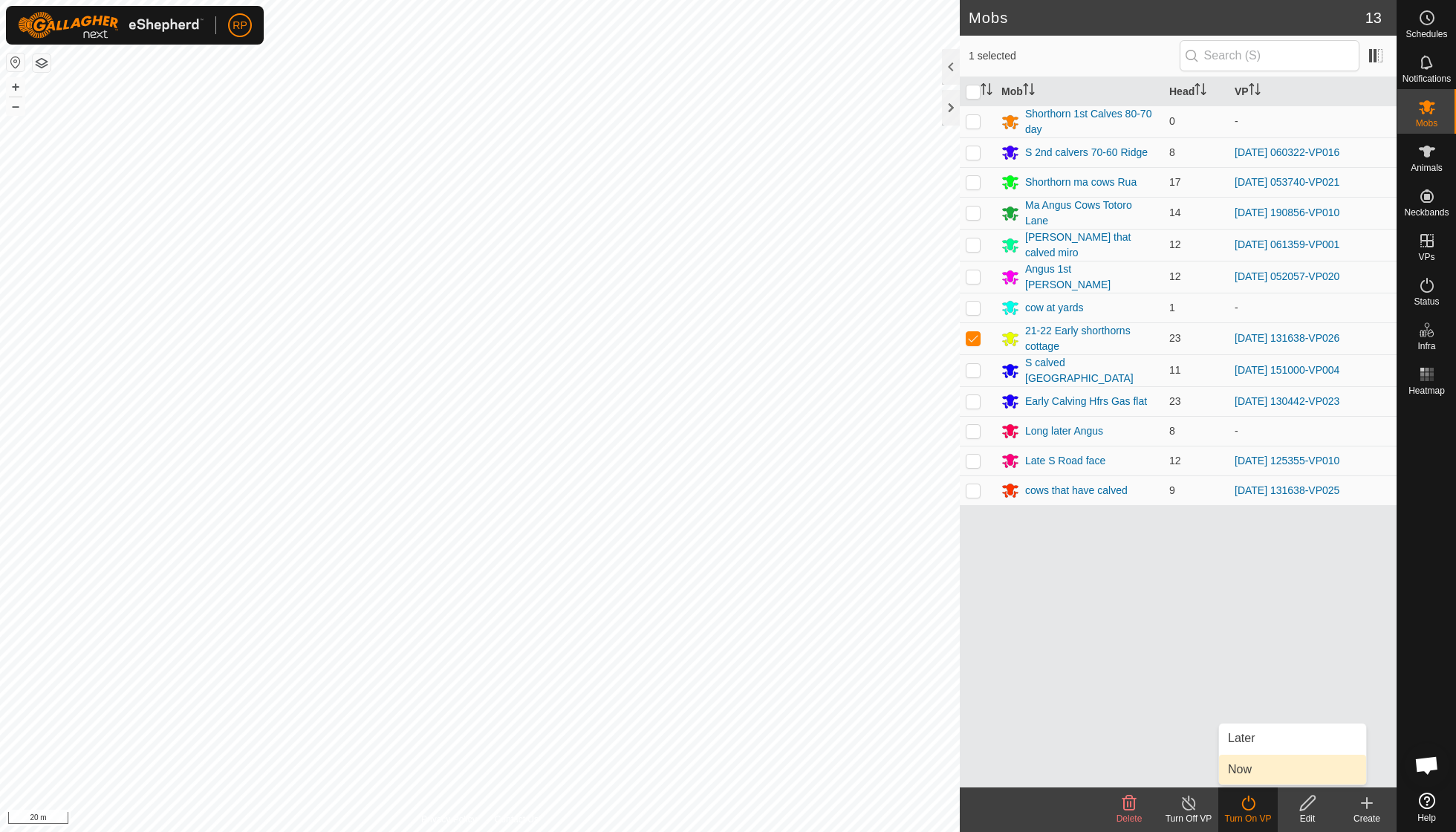
click at [901, 594] on link "Now" at bounding box center [1292, 770] width 147 height 30
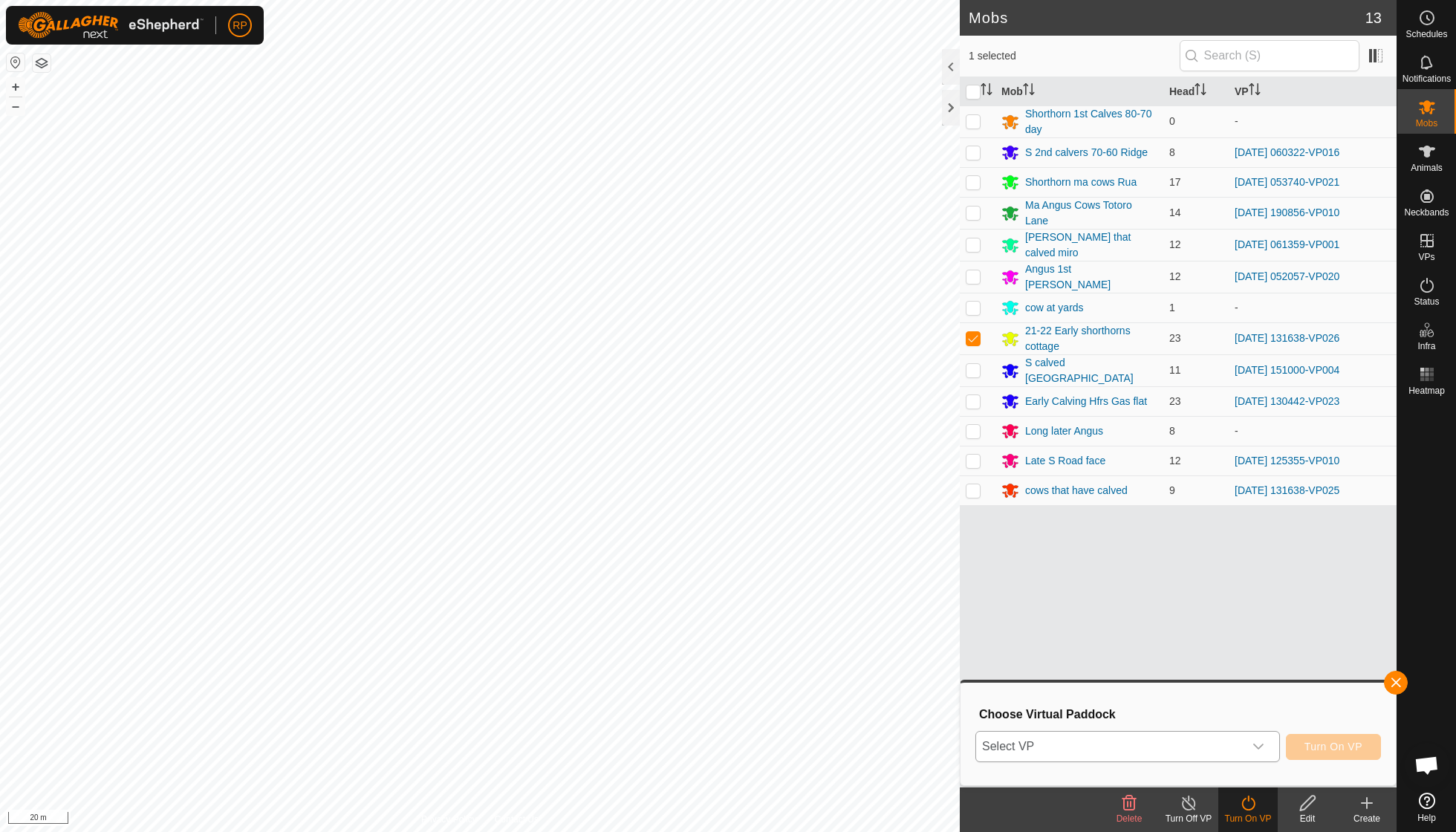
click at [901, 594] on icon "dropdown trigger" at bounding box center [1258, 746] width 12 height 12
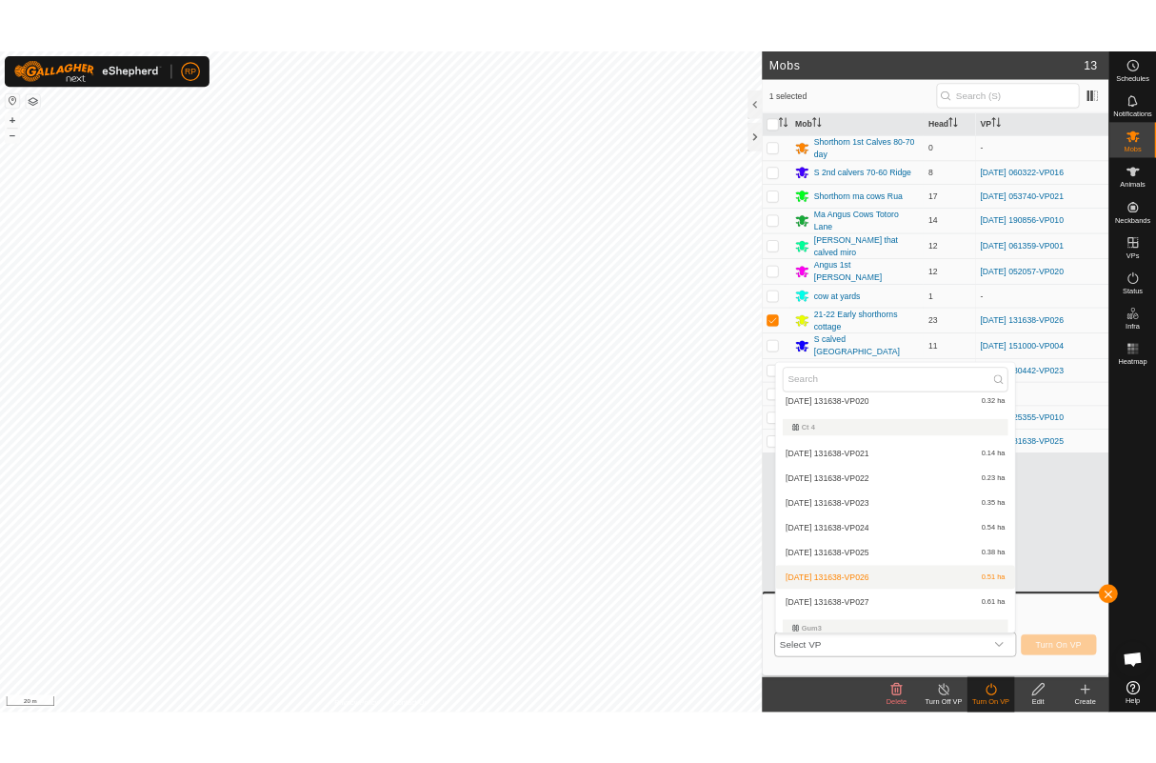
scroll to position [1094, 0]
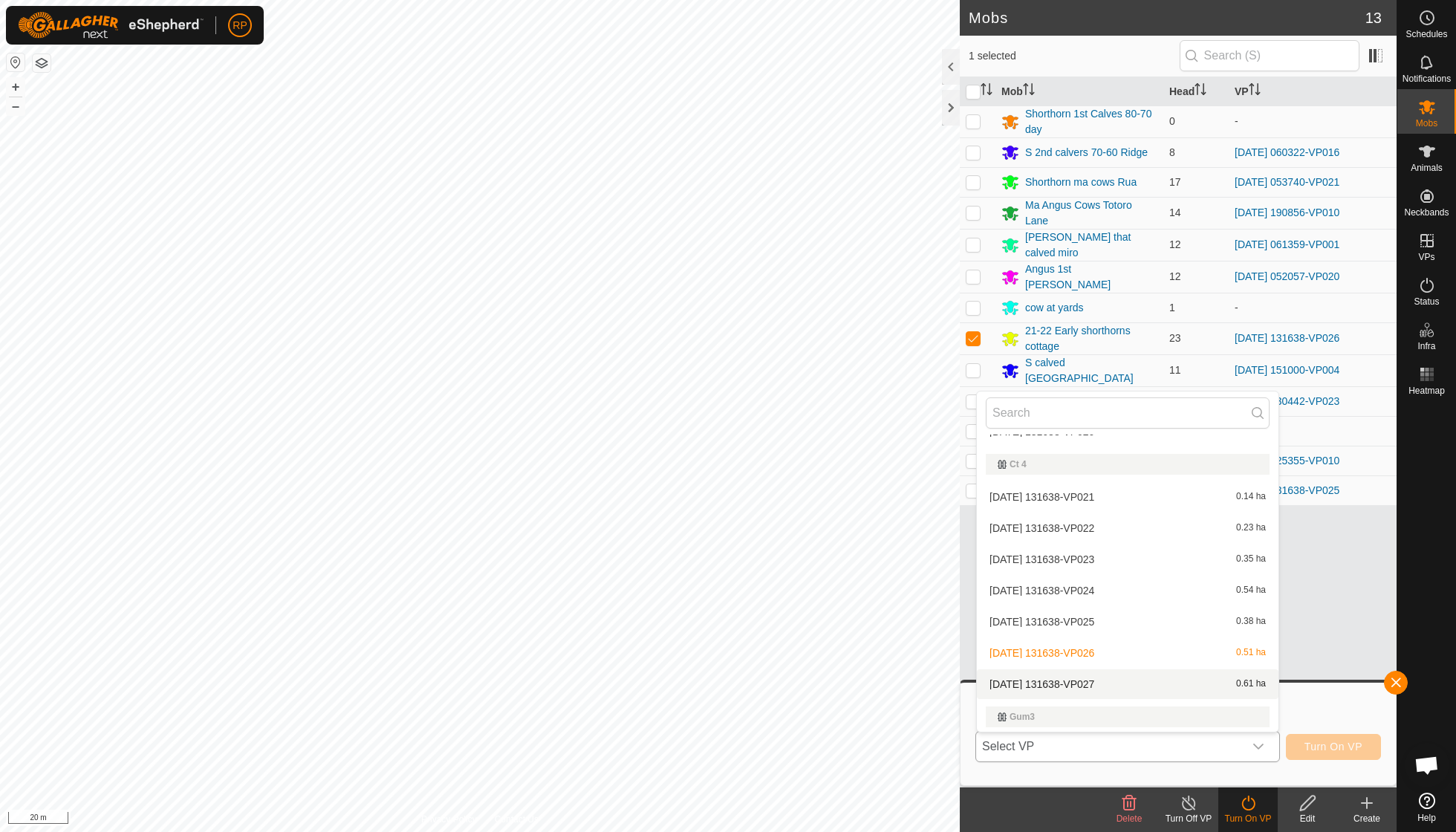
click at [901, 594] on li "[DATE] 131638-VP027 0.61 ha" at bounding box center [1128, 684] width 302 height 30
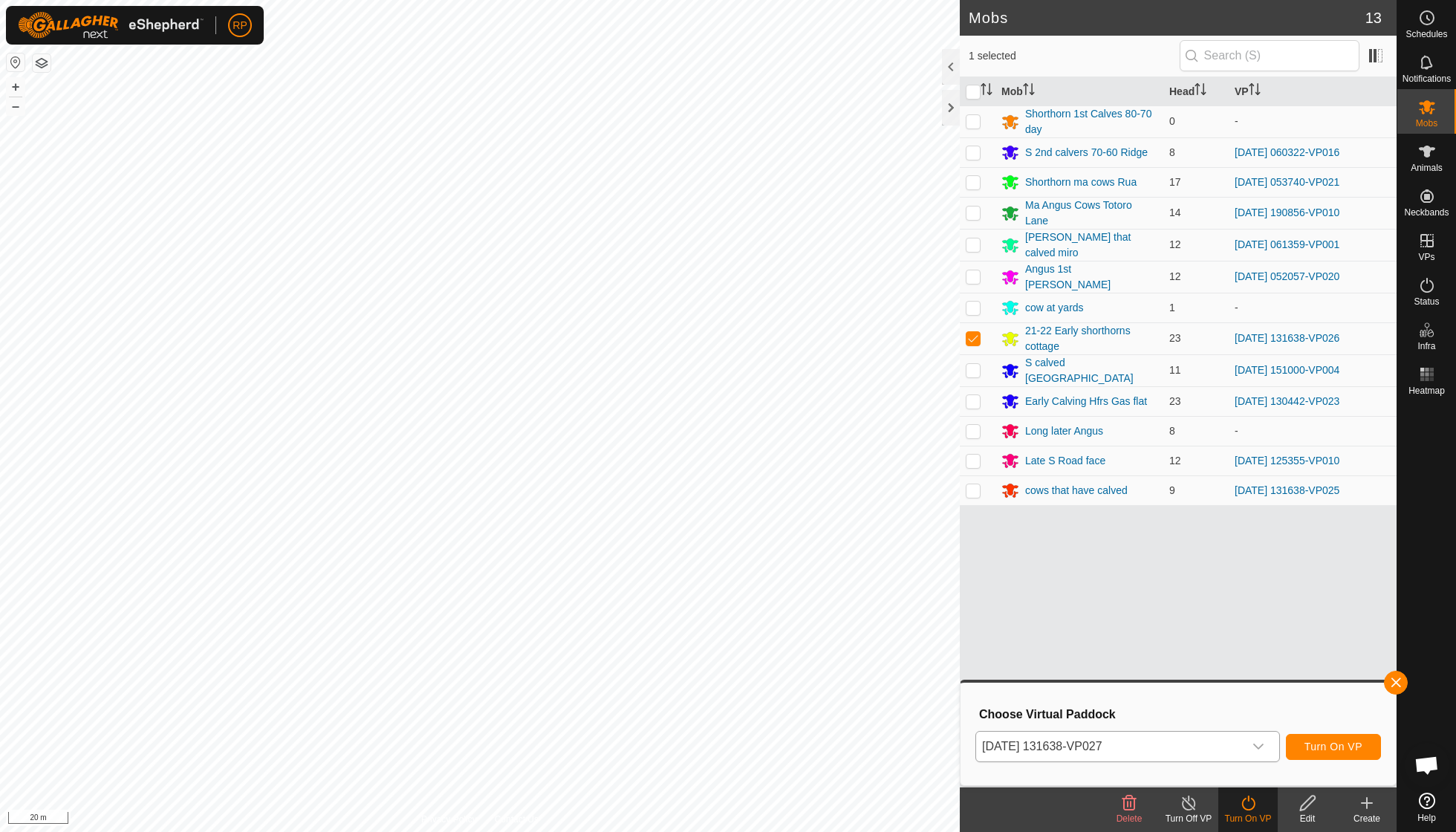
click at [901, 594] on button "Turn On VP" at bounding box center [1334, 746] width 95 height 26
